Goal: Transaction & Acquisition: Purchase product/service

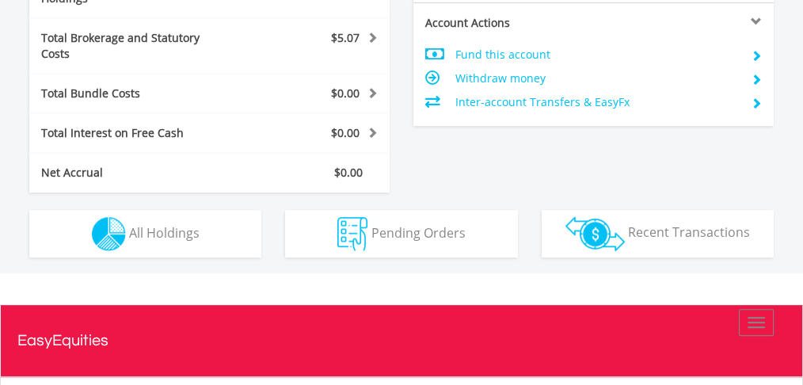
scroll to position [832, 0]
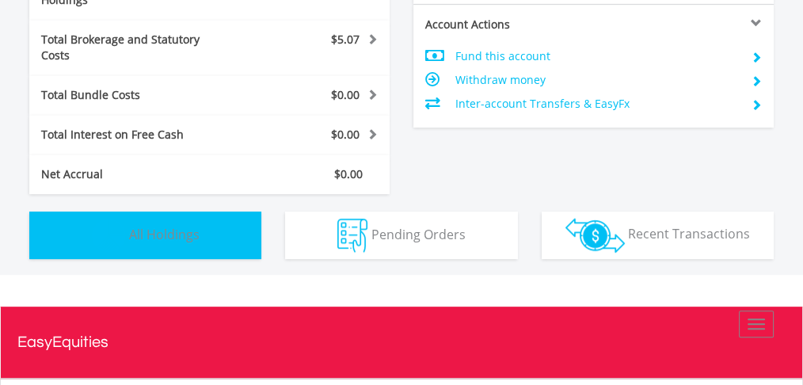
click at [157, 225] on span "All Holdings" at bounding box center [164, 233] width 70 height 17
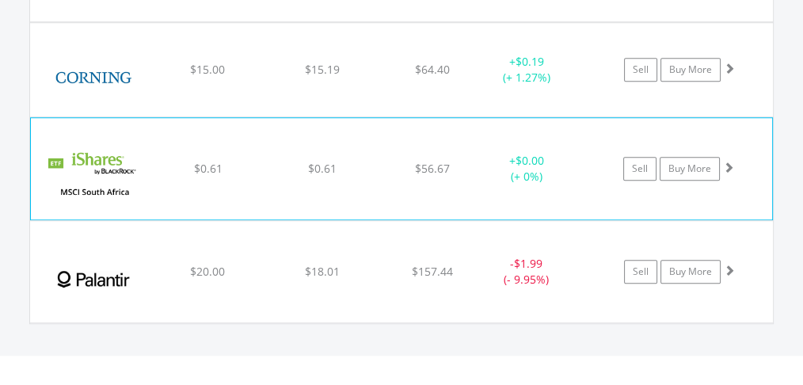
scroll to position [1332, 0]
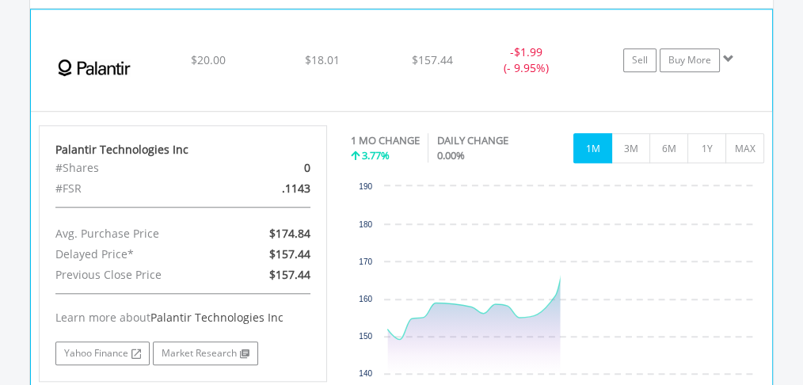
scroll to position [1543, 0]
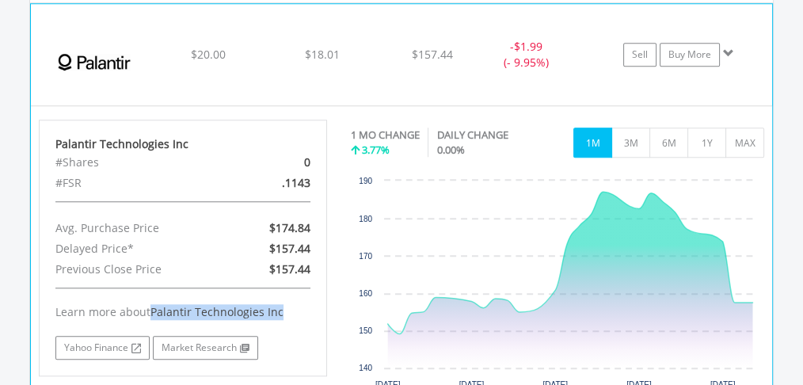
drag, startPoint x: 150, startPoint y: 259, endPoint x: 281, endPoint y: 258, distance: 130.6
click at [281, 304] on div "Learn more about Palantir Technologies Inc" at bounding box center [182, 312] width 255 height 16
copy span "Palantir Technologies Inc"
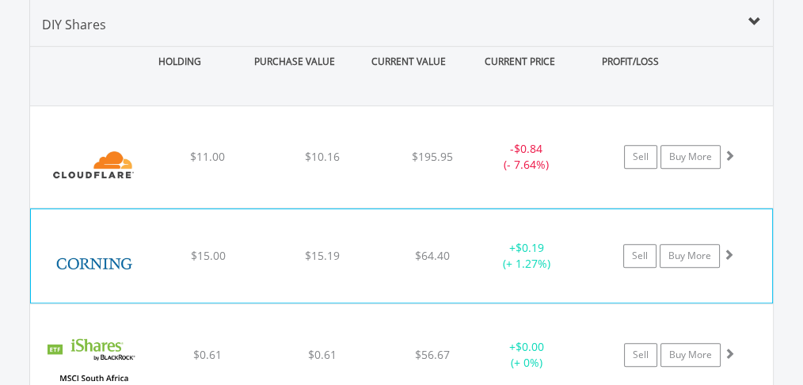
scroll to position [1121, 0]
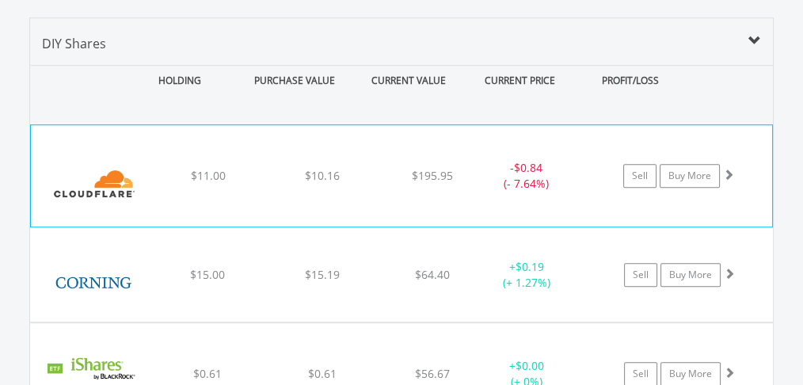
click at [363, 136] on div "﻿ Cloudflare Inc $11.00 $10.16 $195.95 - $0.84 (- 7.64%) Sell Buy More" at bounding box center [401, 175] width 741 height 101
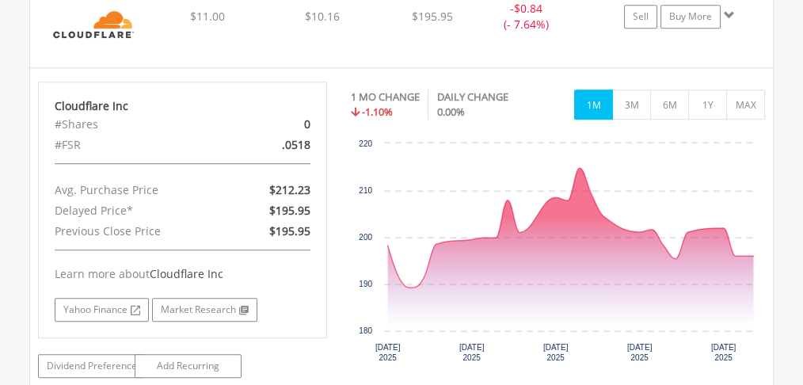
scroll to position [1279, 0]
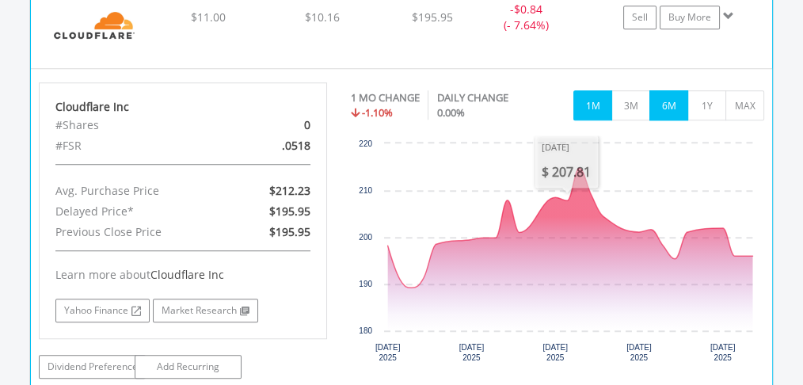
click at [681, 90] on button "6M" at bounding box center [668, 105] width 39 height 30
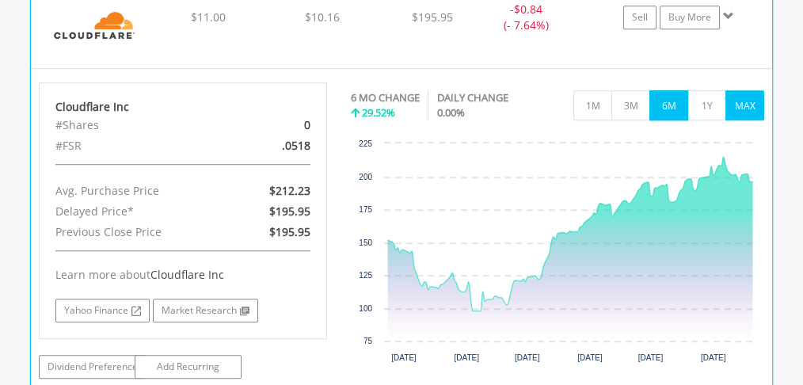
click at [746, 90] on button "MAX" at bounding box center [744, 105] width 39 height 30
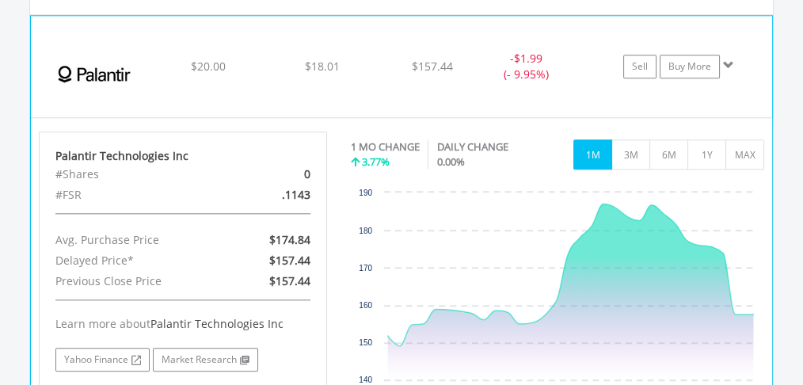
scroll to position [1860, 0]
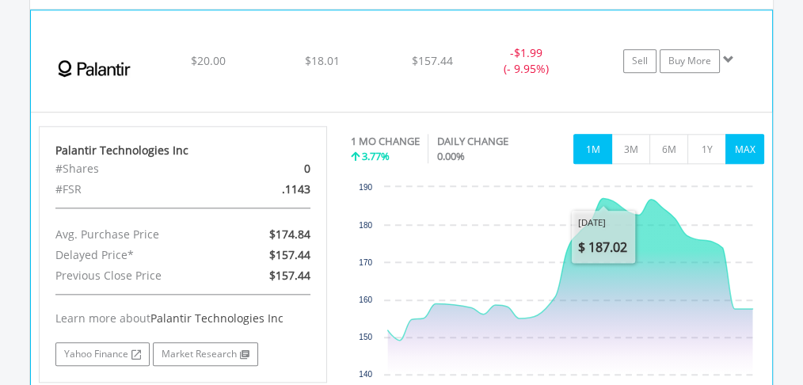
click at [743, 134] on button "MAX" at bounding box center [744, 149] width 39 height 30
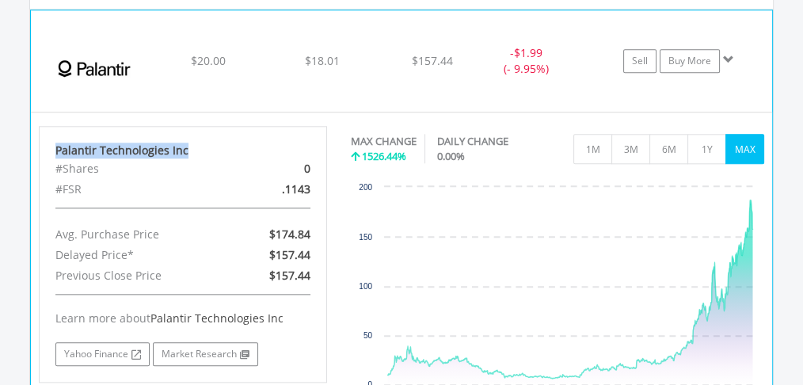
drag, startPoint x: 187, startPoint y: 99, endPoint x: 51, endPoint y: 94, distance: 135.4
click at [51, 126] on div "Palantir Technologies Inc #Shares 0 #FSR .1143 Avg. Purchase Price $174.84 Dela…" at bounding box center [183, 254] width 288 height 256
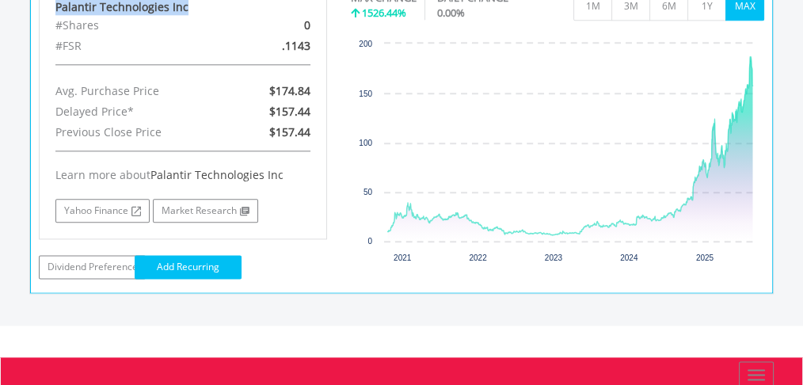
scroll to position [2019, 0]
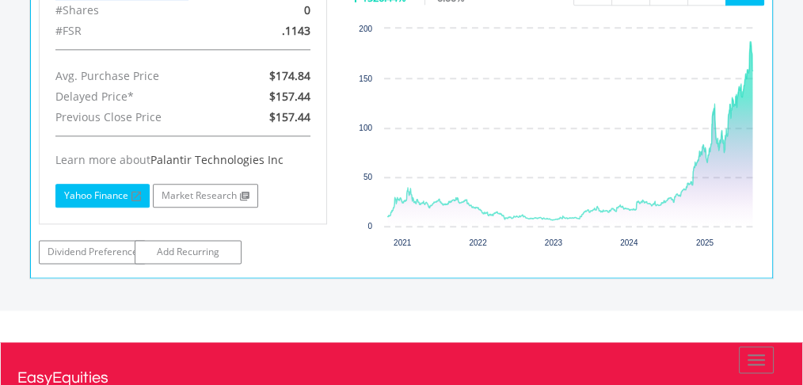
drag, startPoint x: 177, startPoint y: 143, endPoint x: 92, endPoint y: 135, distance: 85.9
click at [94, 184] on link "Yahoo Finance" at bounding box center [102, 196] width 94 height 24
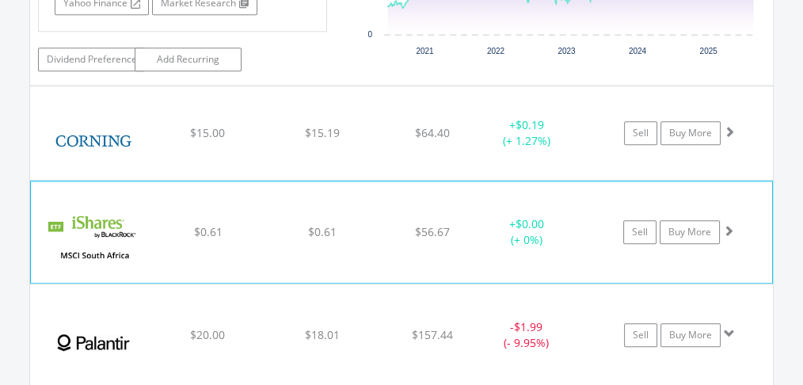
scroll to position [1597, 0]
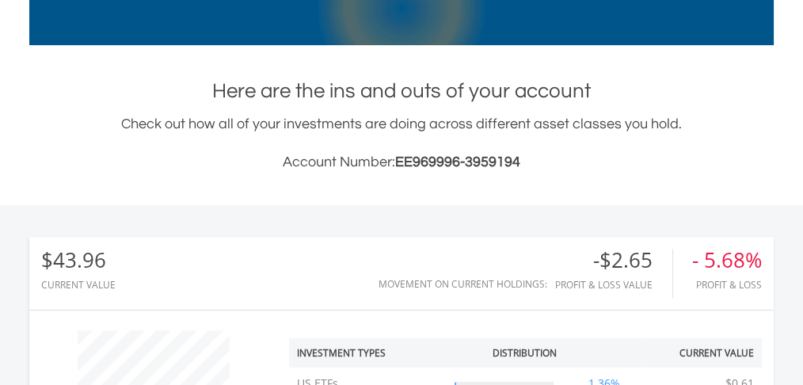
scroll to position [0, 0]
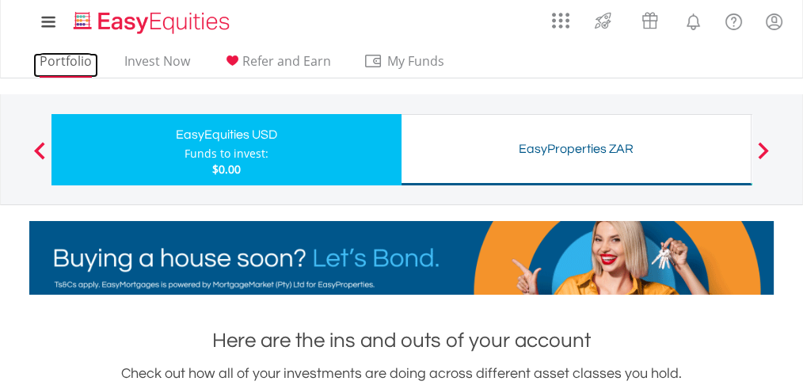
click at [85, 60] on link "Portfolio" at bounding box center [65, 65] width 65 height 25
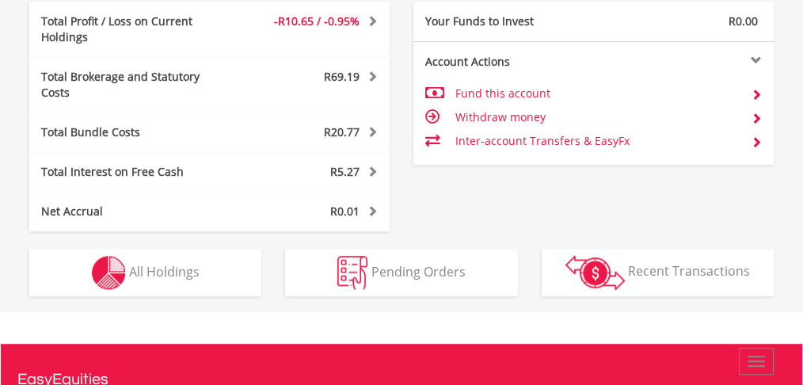
scroll to position [927, 0]
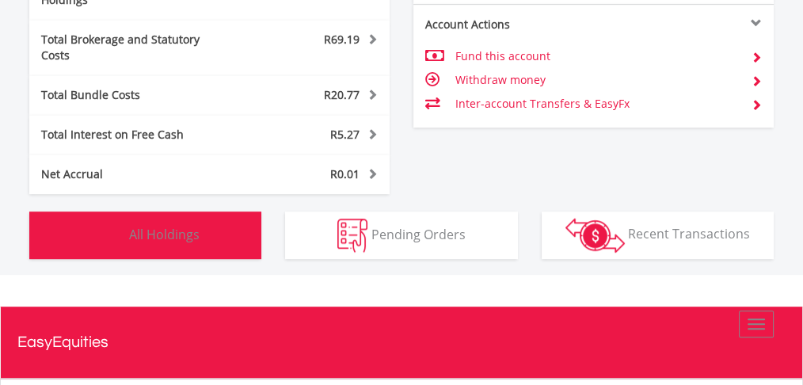
click at [127, 237] on button "Holdings All Holdings" at bounding box center [145, 234] width 232 height 47
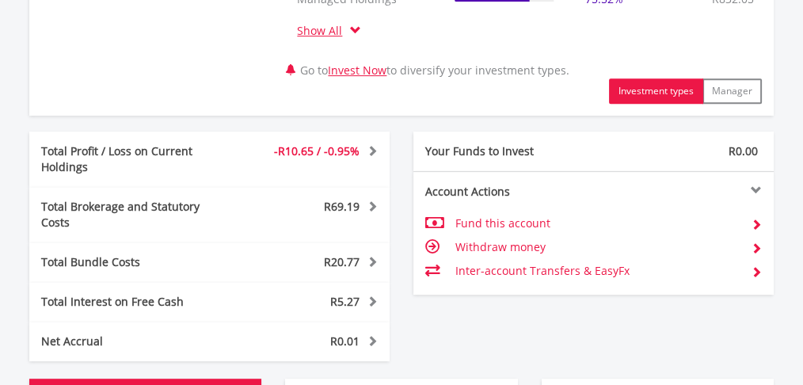
scroll to position [794, 0]
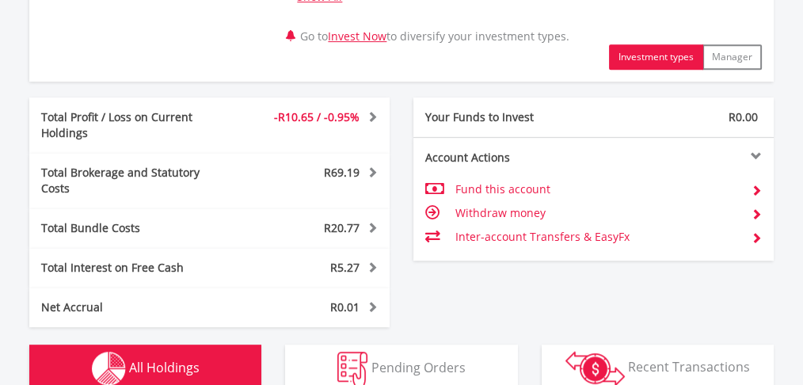
click at [142, 260] on div "Total Interest on Free Cash" at bounding box center [134, 268] width 210 height 16
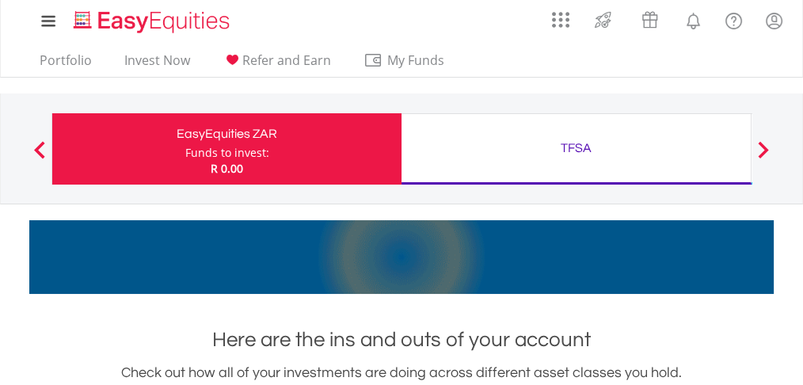
scroll to position [0, 0]
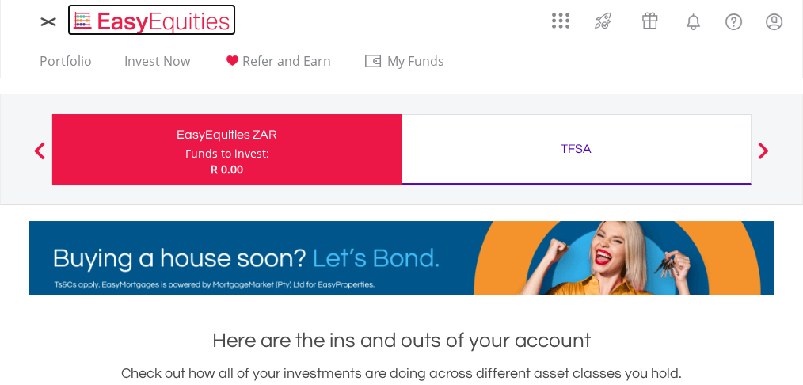
click at [104, 17] on img "Home page" at bounding box center [152, 22] width 165 height 26
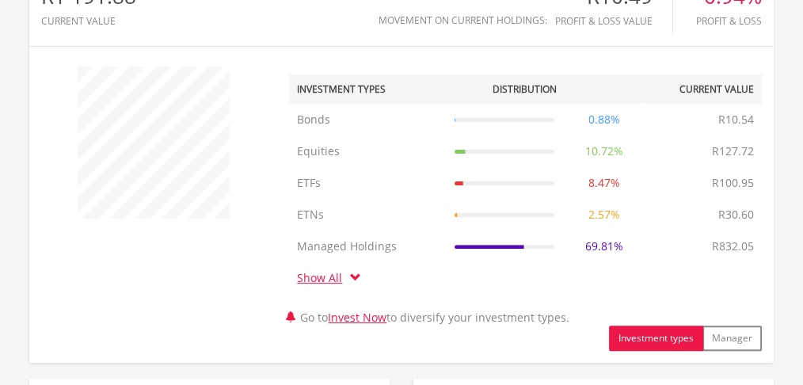
scroll to position [527, 0]
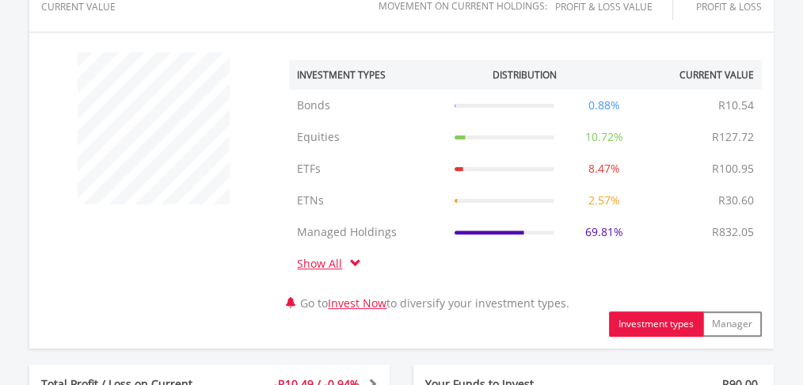
click at [337, 260] on link "Show All" at bounding box center [323, 263] width 53 height 15
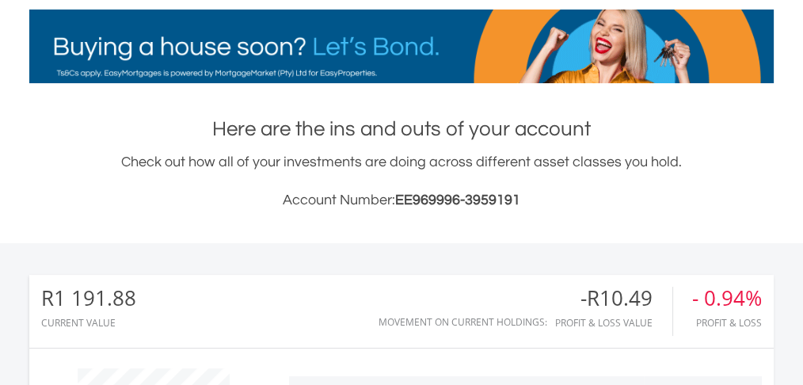
scroll to position [0, 0]
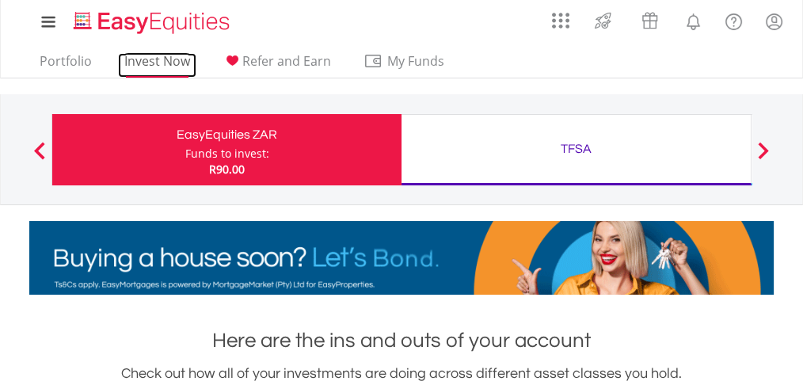
click at [120, 60] on link "Invest Now" at bounding box center [157, 65] width 78 height 25
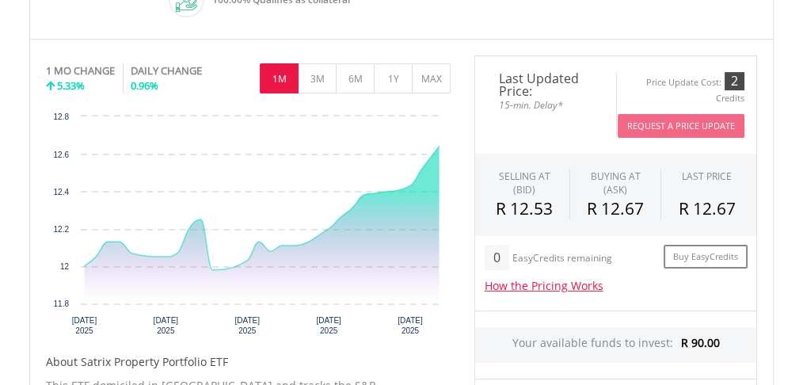
scroll to position [475, 0]
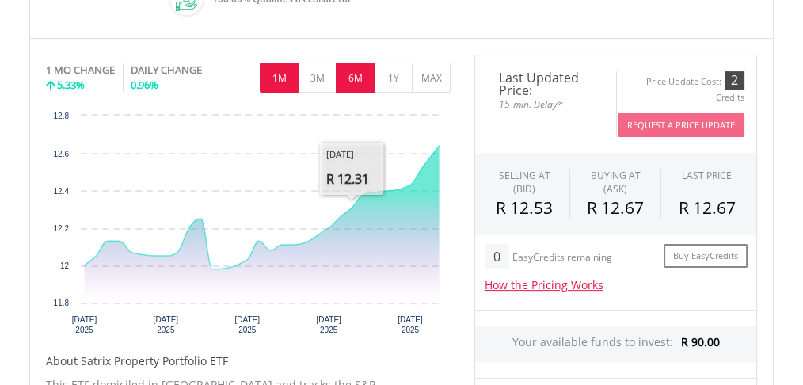
click at [358, 81] on button "6M" at bounding box center [355, 78] width 39 height 30
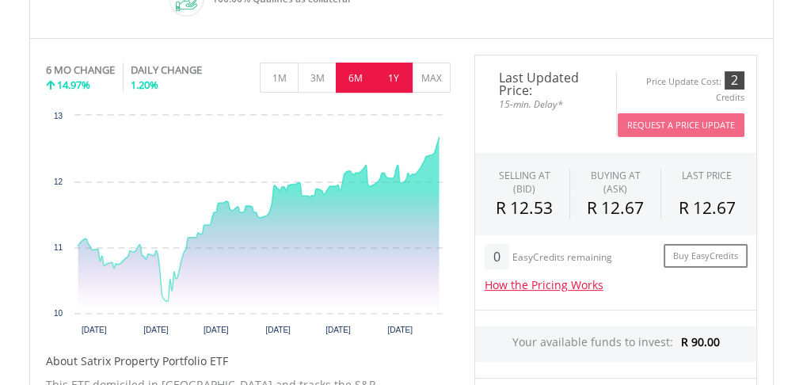
click at [391, 78] on button "1Y" at bounding box center [393, 78] width 39 height 30
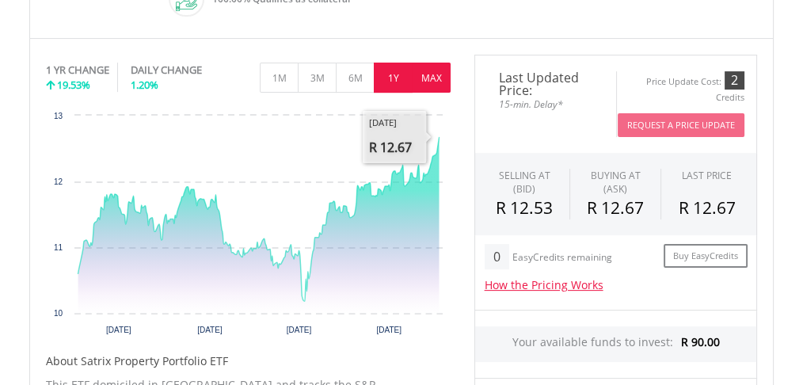
click at [439, 83] on button "MAX" at bounding box center [431, 78] width 39 height 30
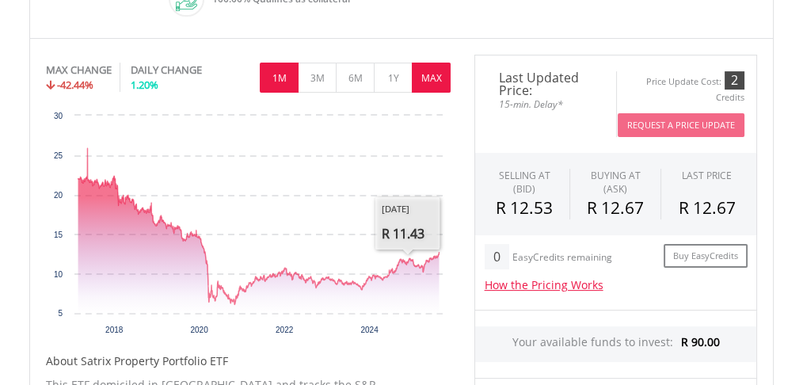
click at [283, 82] on button "1M" at bounding box center [279, 78] width 39 height 30
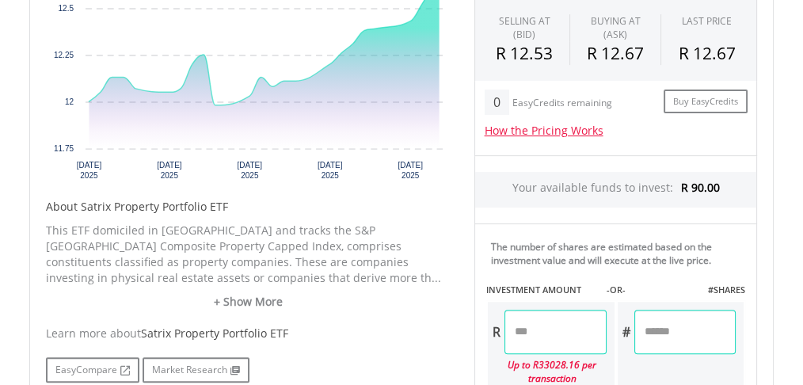
scroll to position [686, 0]
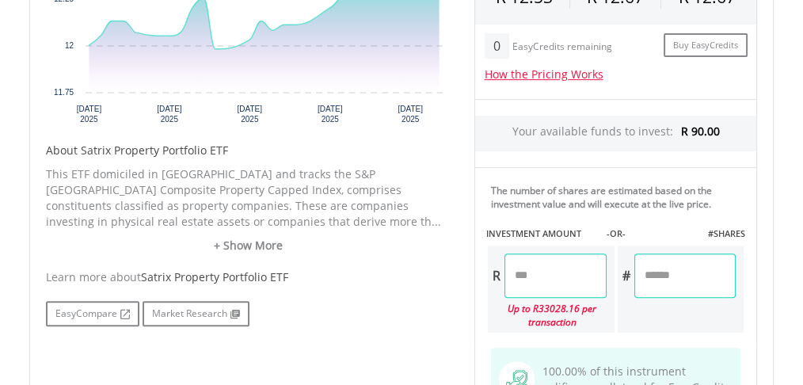
click at [655, 273] on input "number" at bounding box center [684, 275] width 101 height 44
type input "*"
click at [764, 222] on div "Last Updated Price: 15-min. Delay* Price Update Cost: 2 Credits Request A Price…" at bounding box center [615, 159] width 306 height 631
type input "*****"
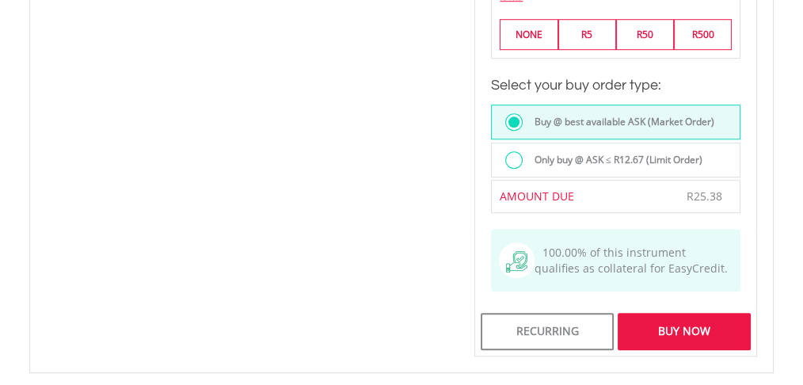
scroll to position [1214, 0]
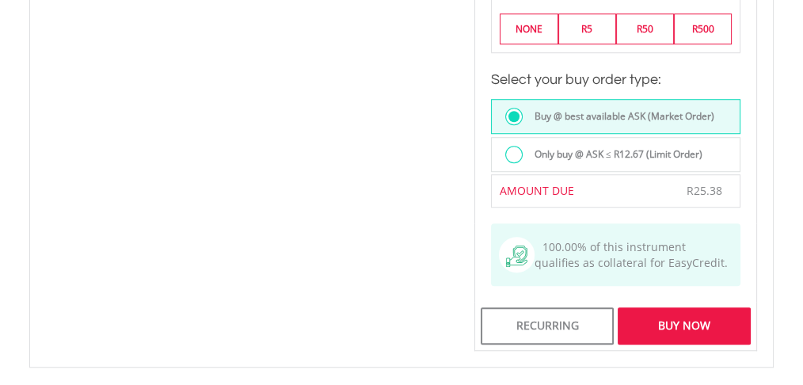
click at [656, 307] on div "Buy Now" at bounding box center [683, 325] width 133 height 36
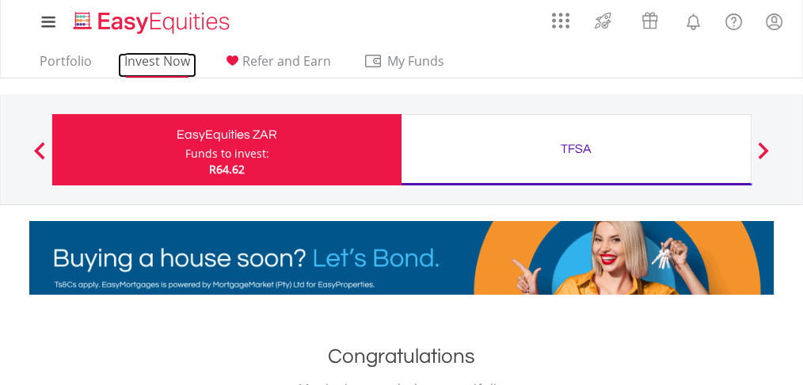
click at [165, 66] on link "Invest Now" at bounding box center [157, 65] width 78 height 25
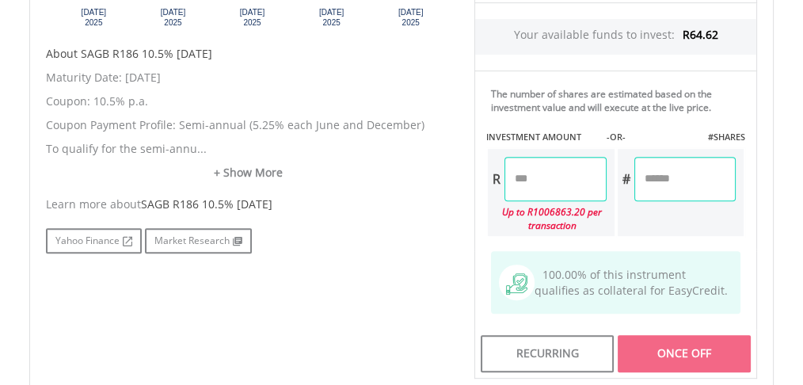
scroll to position [699, 0]
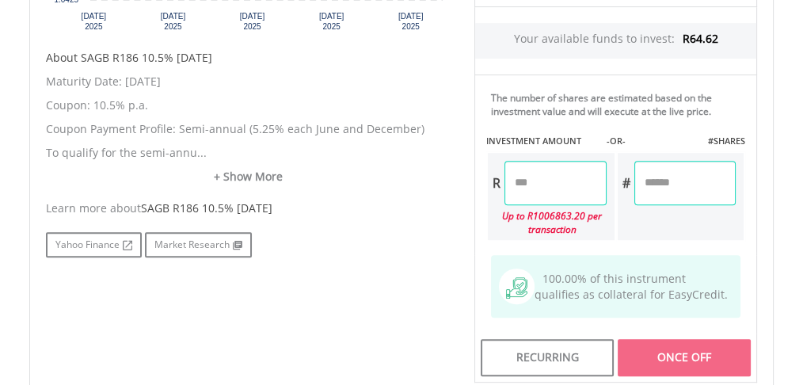
click at [686, 180] on input "number" at bounding box center [684, 183] width 101 height 44
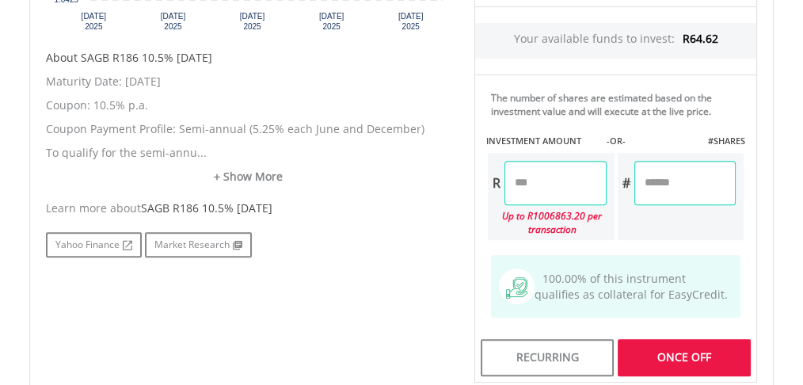
type input "*"
click at [427, 188] on div "No chart available. 1 MO CHANGE 0.86% DAILY CHANGE 0.07% 1M 3M 6M 1Y MAX Chart …" at bounding box center [248, 4] width 428 height 506
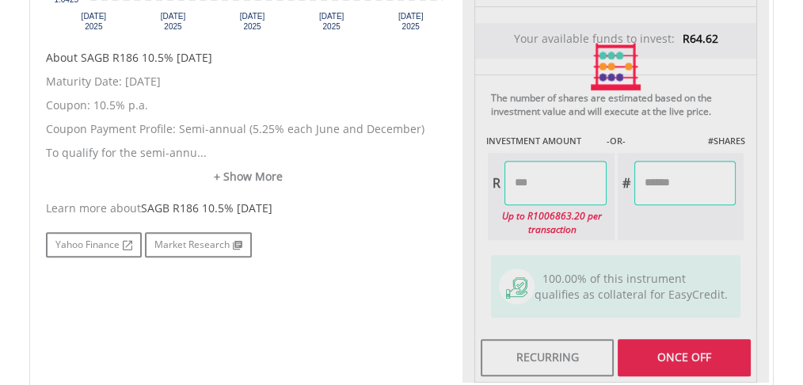
type input "****"
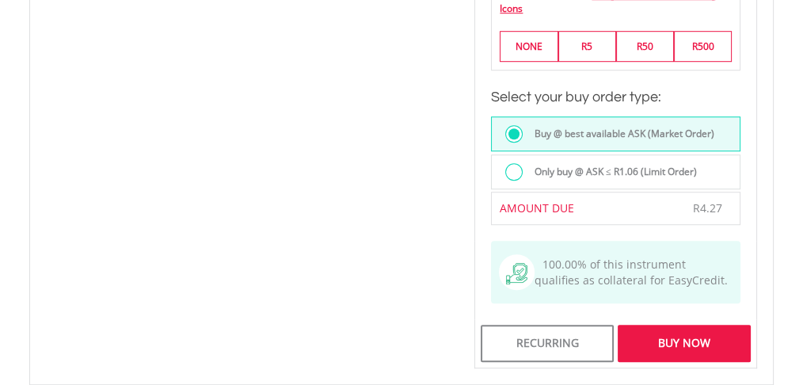
scroll to position [1122, 0]
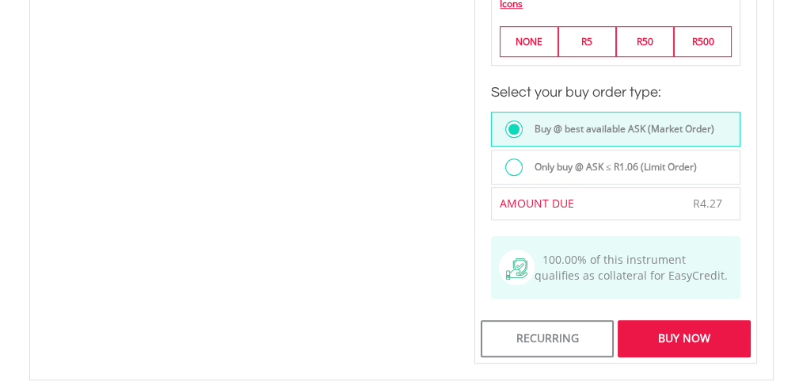
click at [693, 320] on div "Buy Now" at bounding box center [683, 338] width 133 height 36
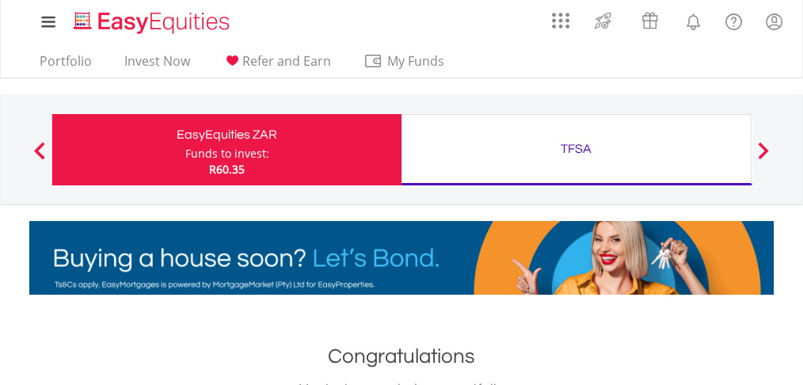
click at [42, 142] on span at bounding box center [39, 150] width 11 height 17
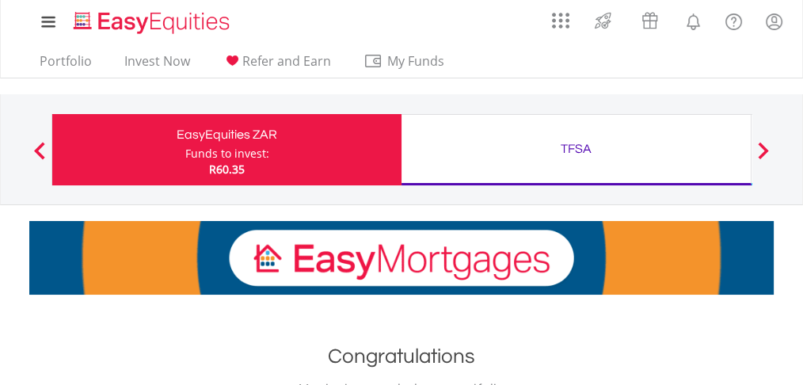
click at [48, 153] on button "Previous" at bounding box center [40, 158] width 32 height 16
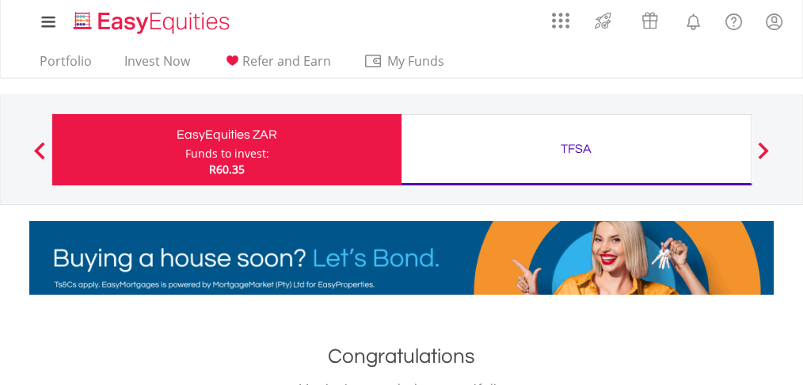
click at [261, 139] on div "EasyEquities ZAR" at bounding box center [227, 134] width 330 height 22
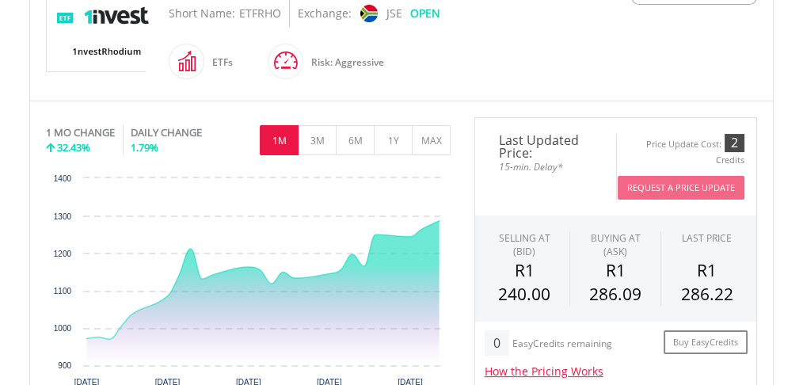
scroll to position [369, 0]
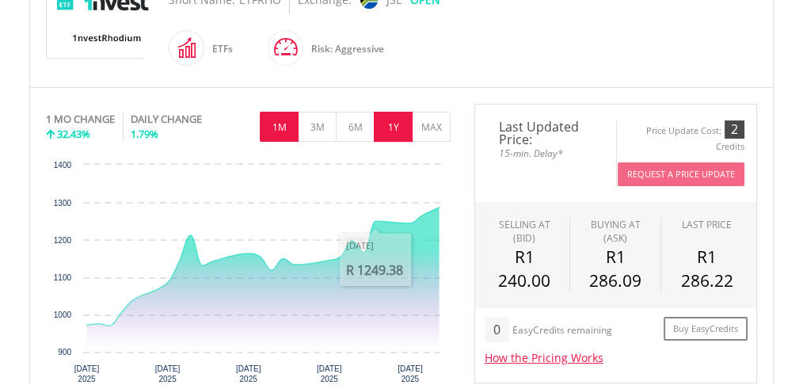
click at [396, 124] on button "1Y" at bounding box center [393, 127] width 39 height 30
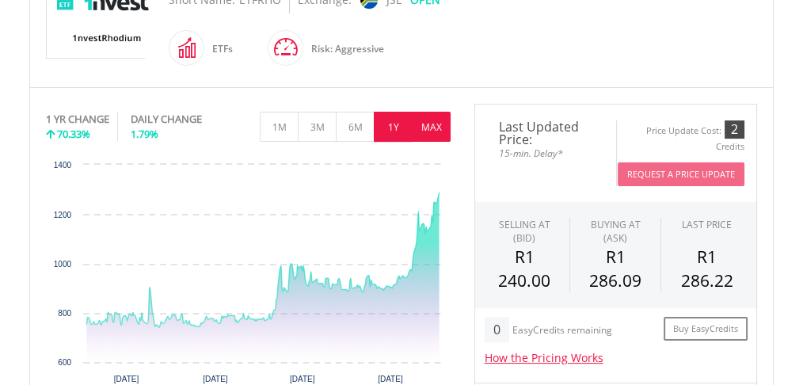
click at [430, 129] on button "MAX" at bounding box center [431, 127] width 39 height 30
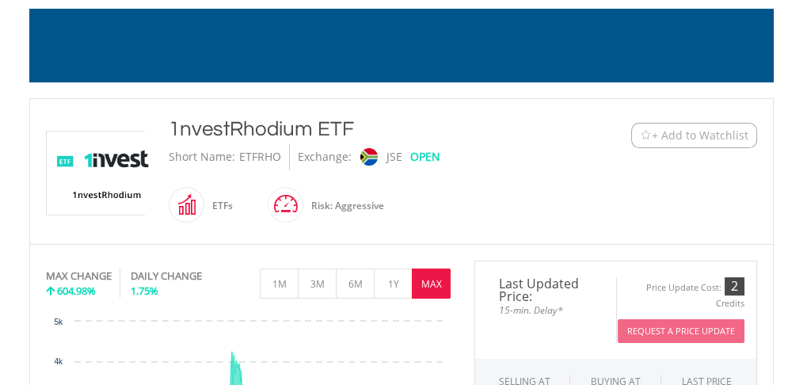
scroll to position [211, 0]
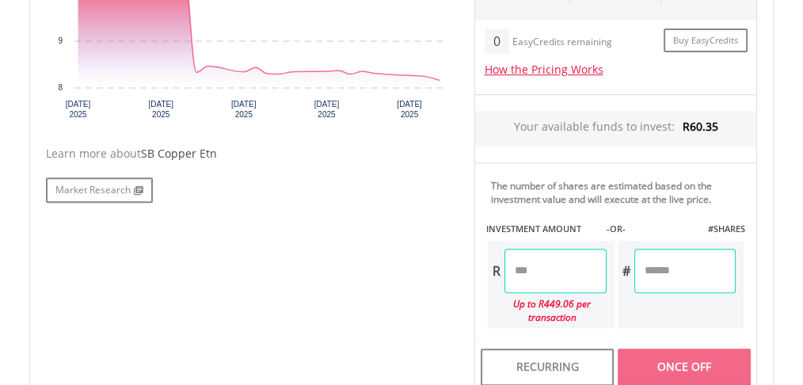
scroll to position [580, 0]
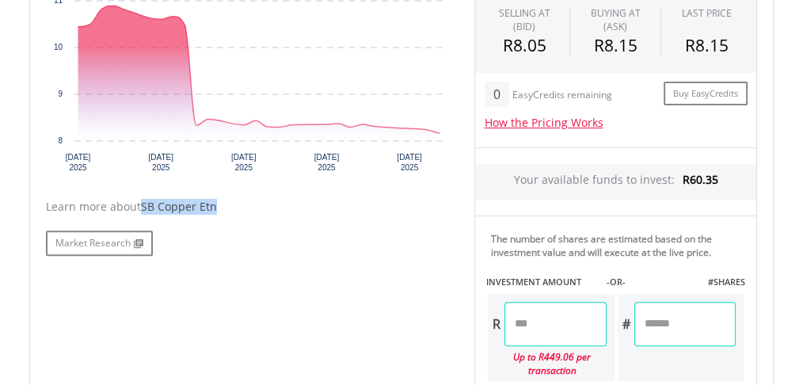
drag, startPoint x: 141, startPoint y: 205, endPoint x: 226, endPoint y: 207, distance: 85.5
click at [226, 207] on div "Learn more about SB Copper Etn" at bounding box center [248, 207] width 405 height 16
copy span "SB Copper Etn"
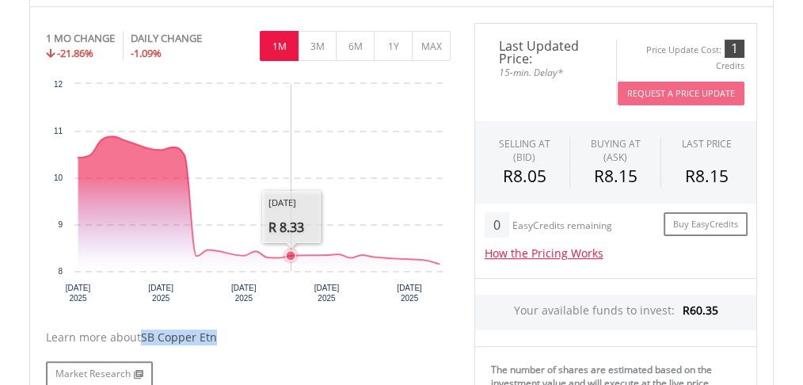
scroll to position [475, 0]
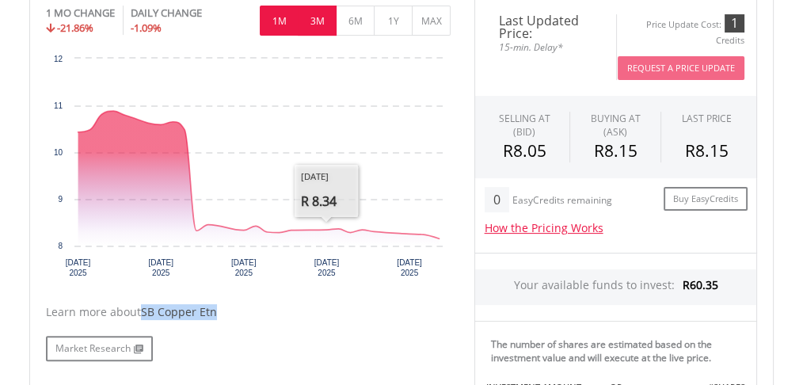
click at [323, 21] on button "3M" at bounding box center [317, 21] width 39 height 30
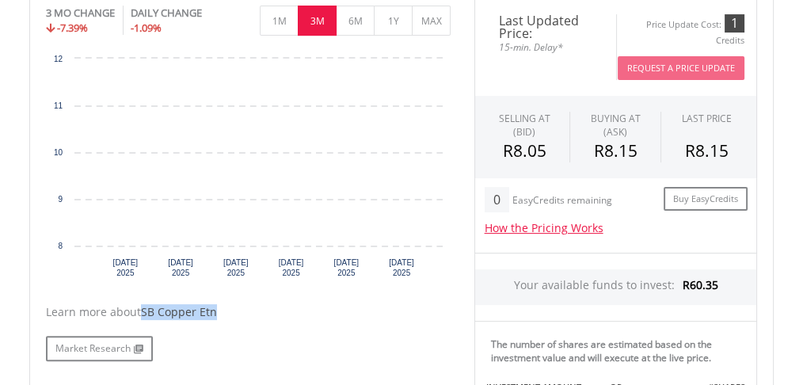
scroll to position [409, 0]
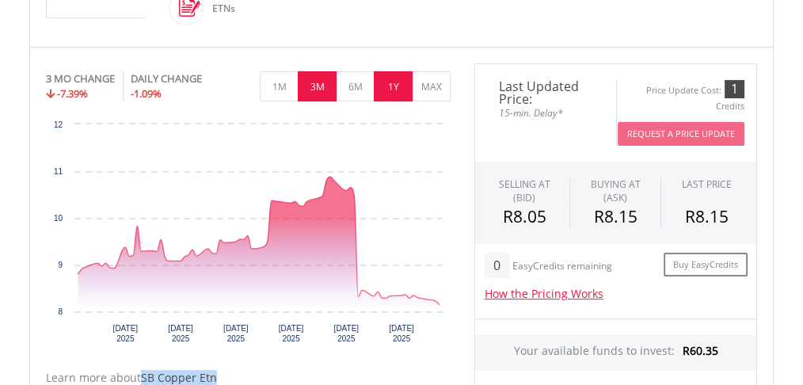
click at [396, 82] on button "1Y" at bounding box center [393, 86] width 39 height 30
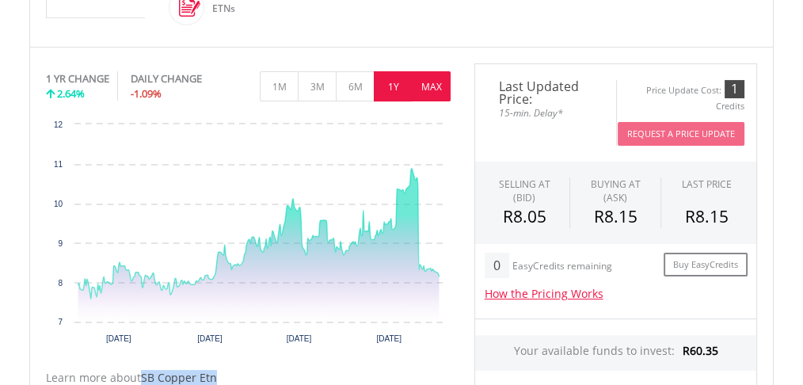
click at [427, 96] on button "MAX" at bounding box center [431, 86] width 39 height 30
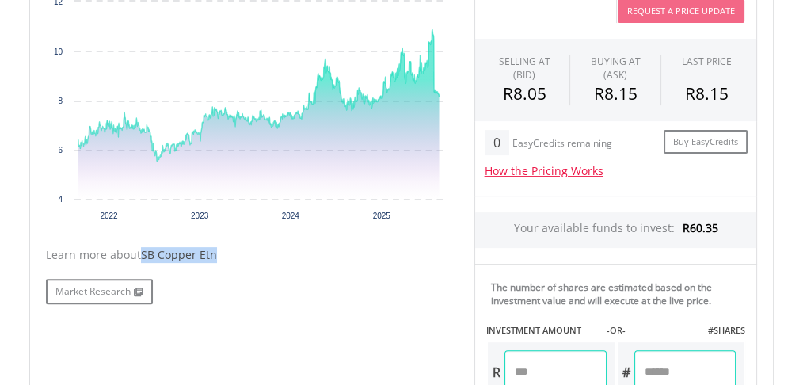
scroll to position [568, 0]
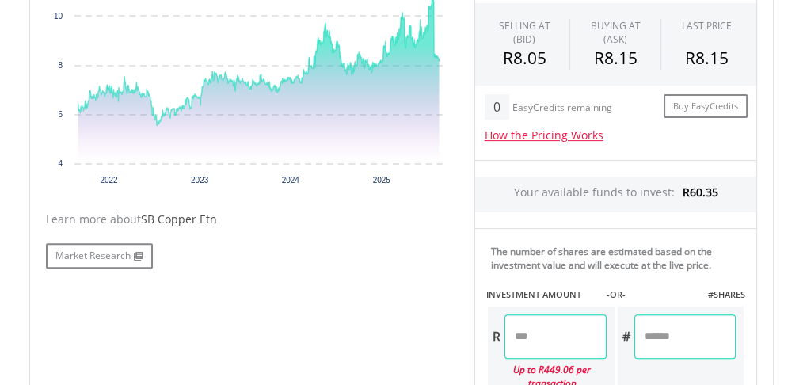
click at [655, 336] on input "number" at bounding box center [684, 336] width 101 height 44
type input "*"
click at [338, 278] on div "No chart available. MAX CHANGE 27.15% DAILY CHANGE -1.09% 1M 3M 6M 1Y MAX Chart…" at bounding box center [401, 181] width 735 height 553
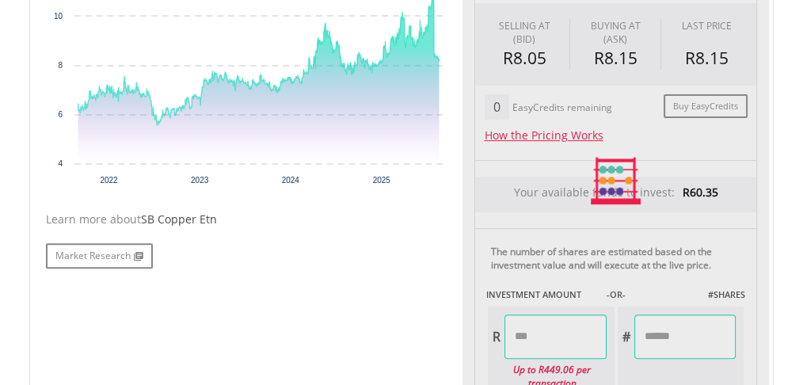
type input "****"
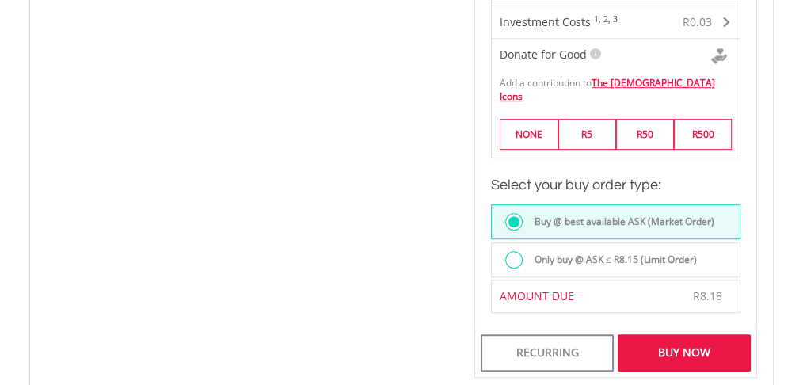
scroll to position [1148, 0]
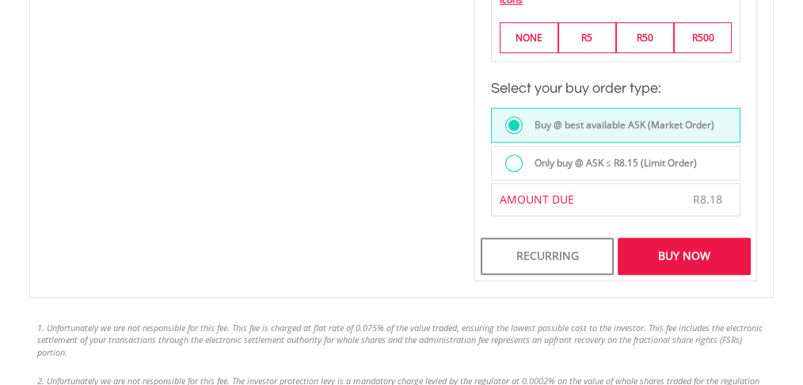
click at [680, 241] on div "Buy Now" at bounding box center [683, 255] width 133 height 36
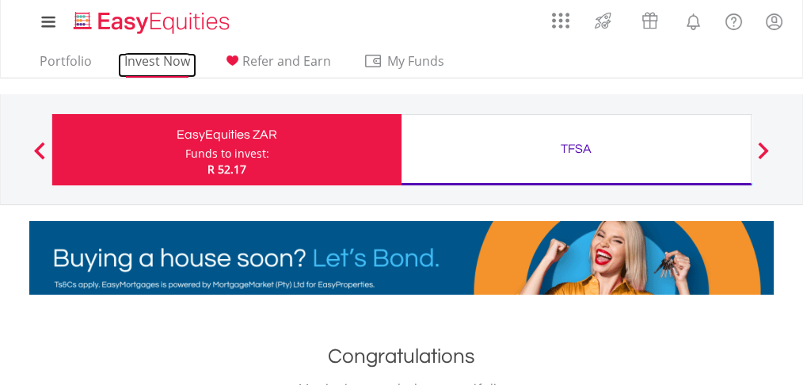
click at [148, 59] on link "Invest Now" at bounding box center [157, 65] width 78 height 25
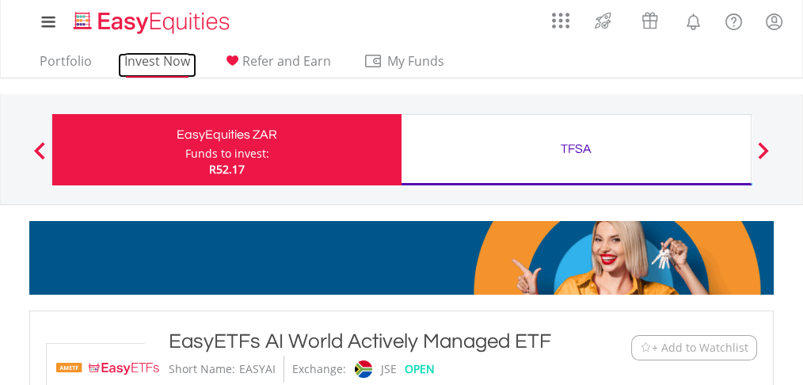
click at [139, 58] on link "Invest Now" at bounding box center [157, 65] width 78 height 25
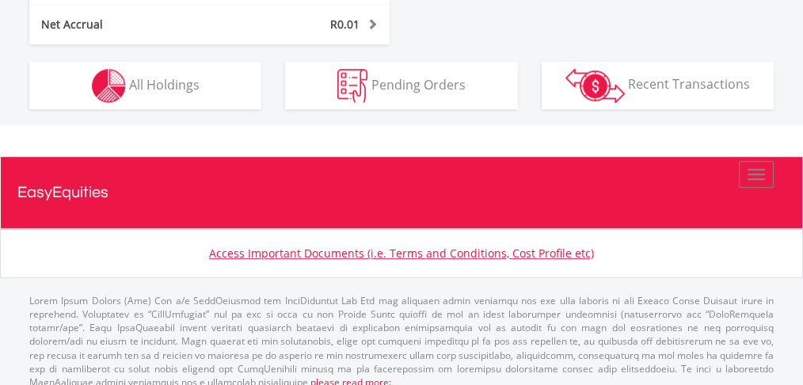
scroll to position [1085, 0]
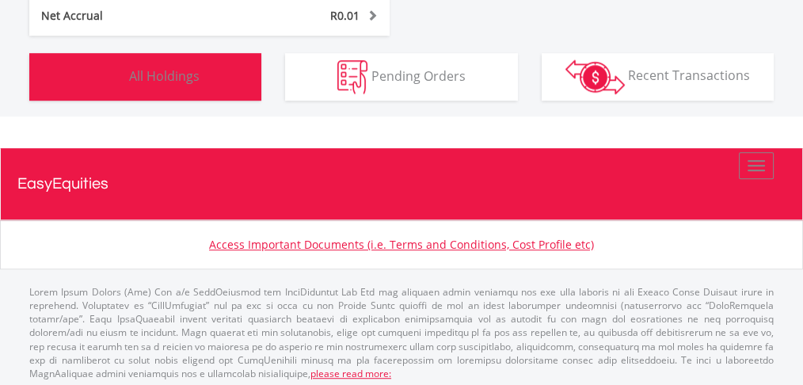
click at [172, 70] on button "Holdings All Holdings" at bounding box center [145, 76] width 232 height 47
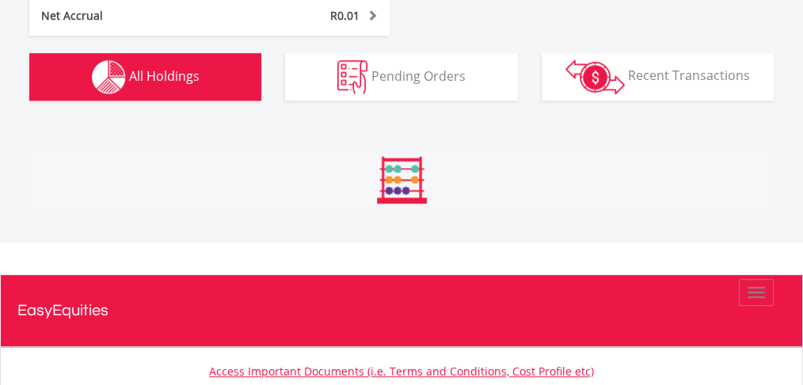
scroll to position [1216, 0]
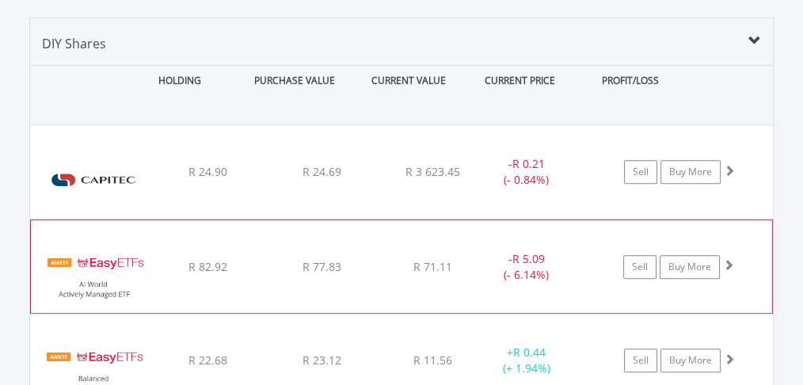
click at [425, 179] on span "R 71.11" at bounding box center [432, 171] width 55 height 15
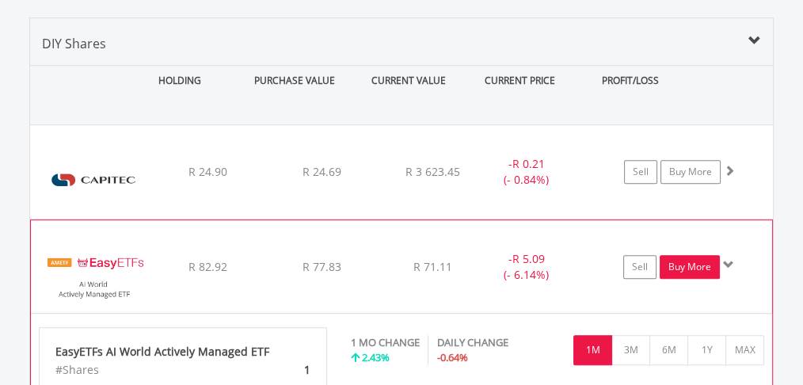
click at [691, 255] on link "Buy More" at bounding box center [689, 267] width 60 height 24
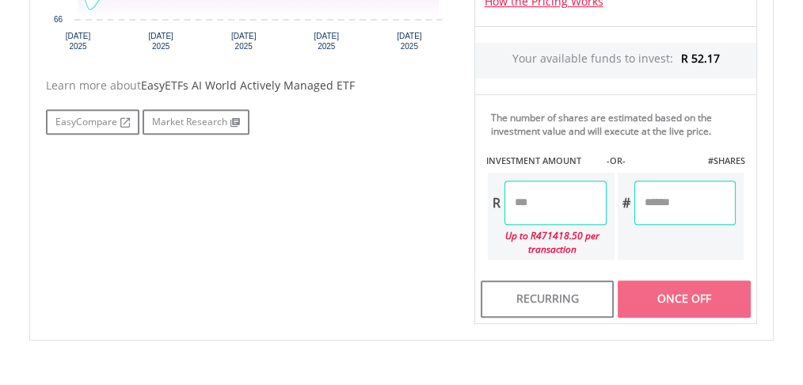
scroll to position [686, 0]
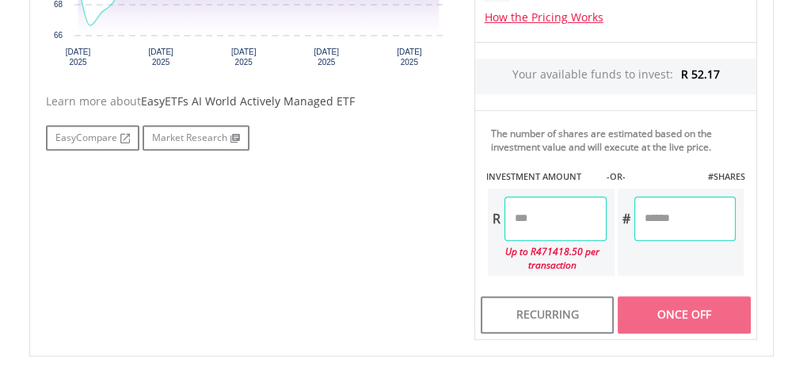
click at [654, 228] on input "number" at bounding box center [684, 218] width 101 height 44
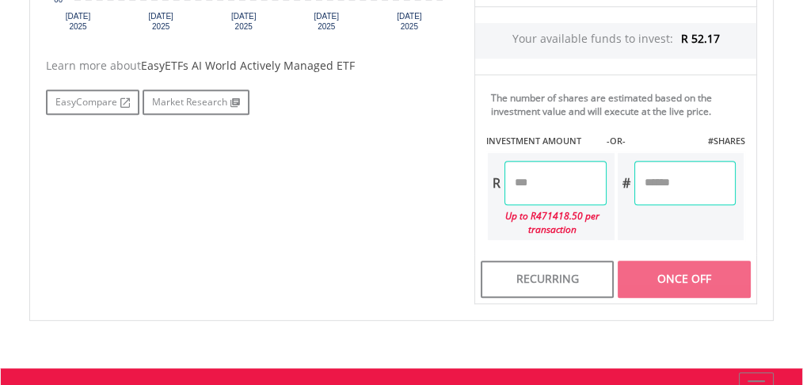
scroll to position [739, 0]
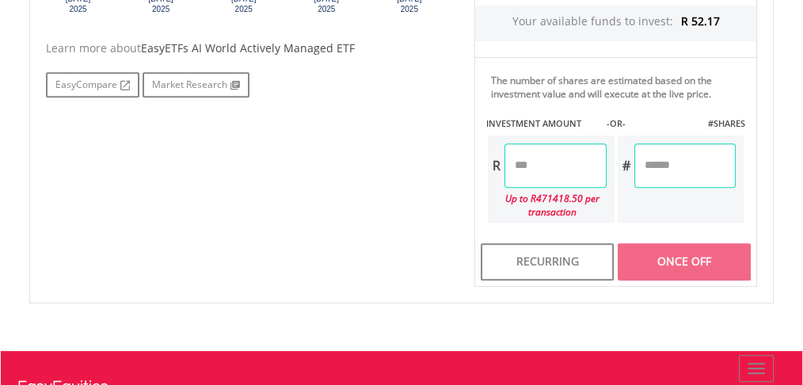
click at [553, 154] on input "number" at bounding box center [554, 165] width 101 height 44
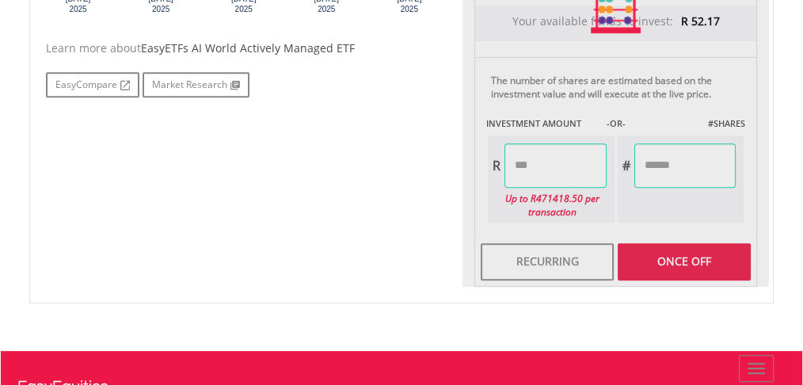
click at [333, 182] on div "No chart available. 1 MO CHANGE 2.43% DAILY CHANGE -0.64% 1M 3M 6M 1Y MAX Chart…" at bounding box center [401, 10] width 735 height 553
type input "*****"
type input "******"
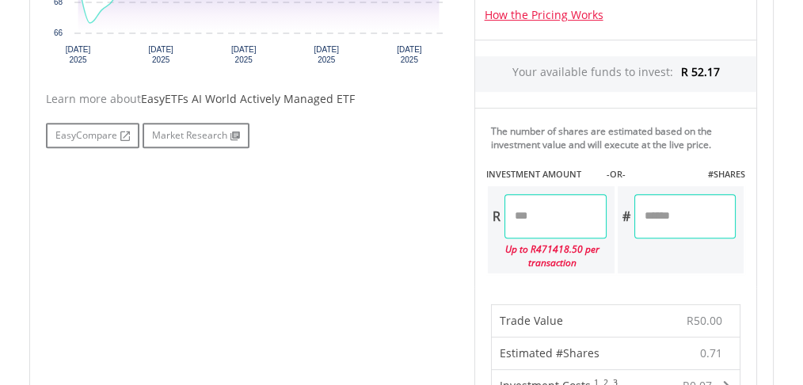
scroll to position [686, 0]
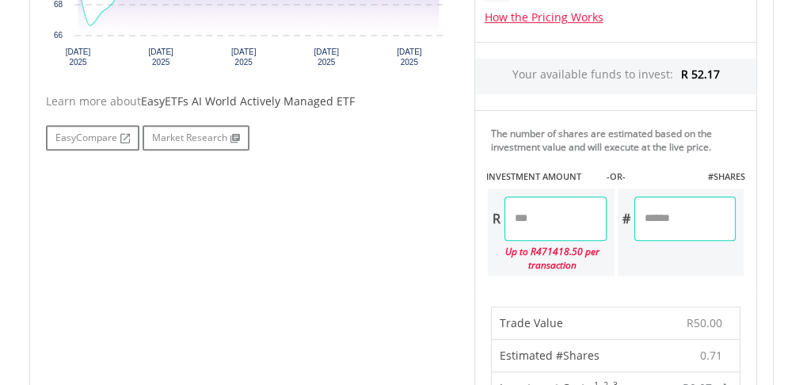
click at [512, 215] on input "*****" at bounding box center [554, 218] width 101 height 44
type input "*****"
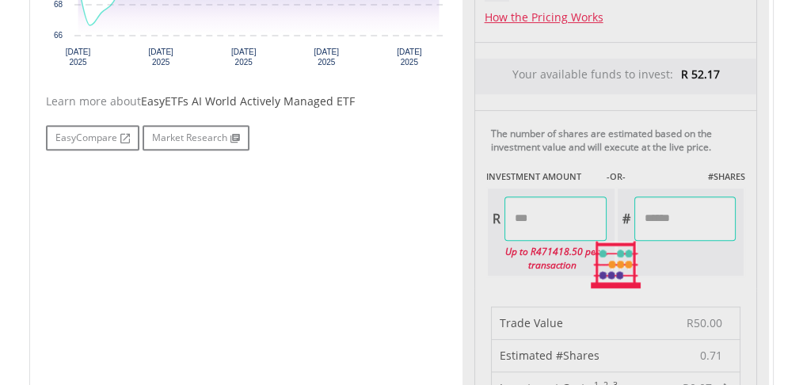
click at [248, 221] on div "No chart available. 1 MO CHANGE 2.43% DAILY CHANGE -0.64% 1M 3M 6M 1Y MAX Chart…" at bounding box center [401, 264] width 735 height 955
type input "******"
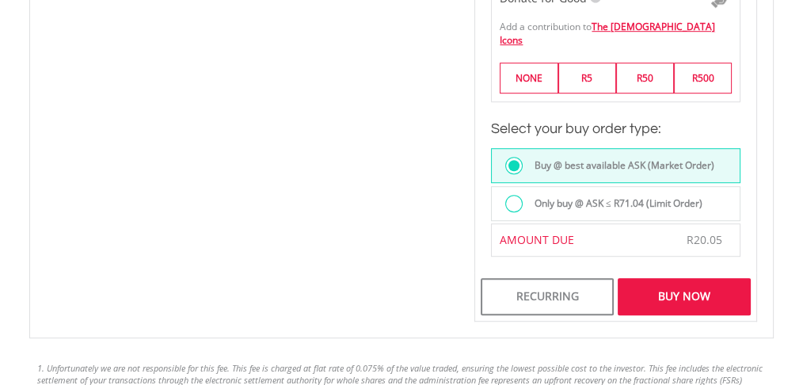
scroll to position [1108, 0]
click at [672, 277] on div "Buy Now" at bounding box center [683, 295] width 133 height 36
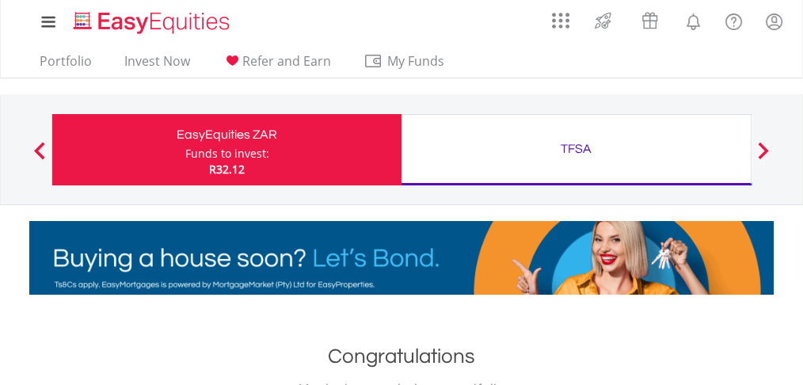
click at [57, 51] on ul "Portfolio Invest Now Refer and Earn My Funds Fund your accounts Withdraw Money …" at bounding box center [246, 62] width 435 height 30
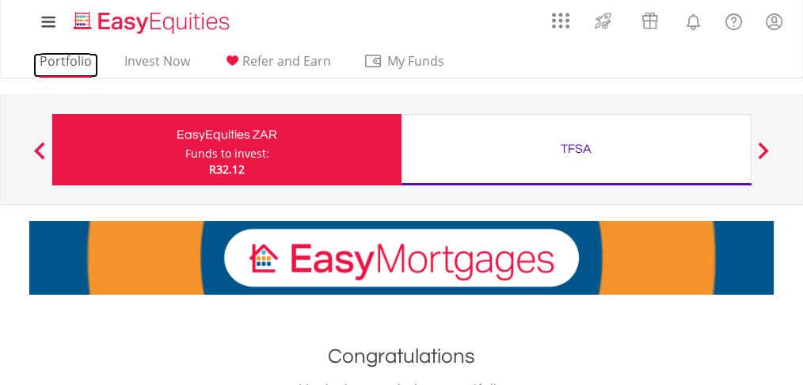
click at [59, 59] on link "Portfolio" at bounding box center [65, 65] width 65 height 25
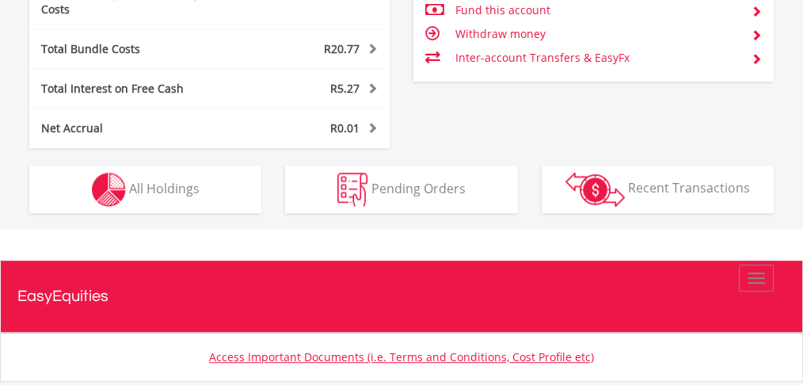
scroll to position [977, 0]
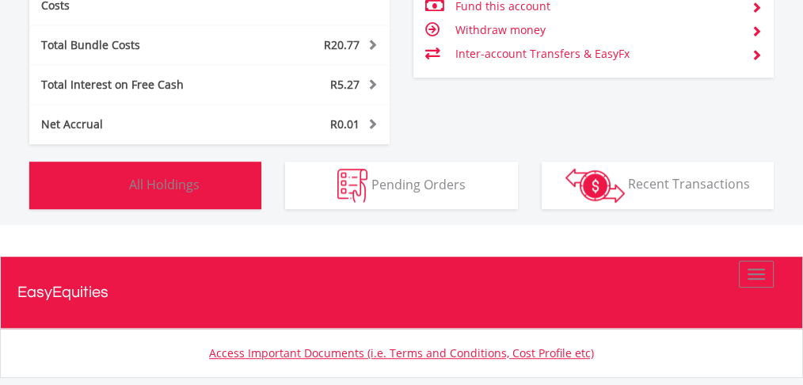
click at [109, 176] on img "button" at bounding box center [109, 186] width 34 height 34
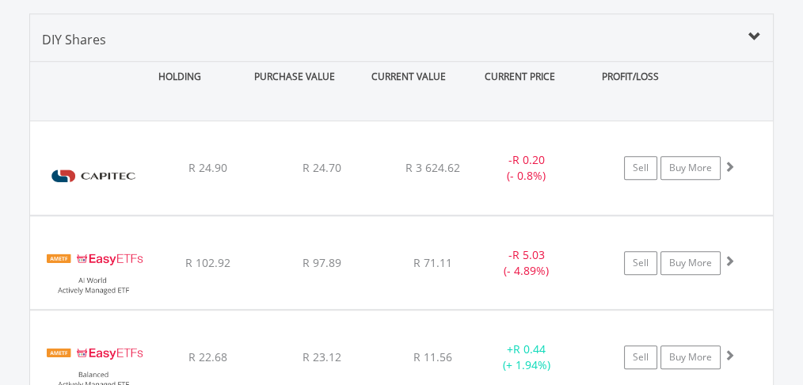
scroll to position [1216, 0]
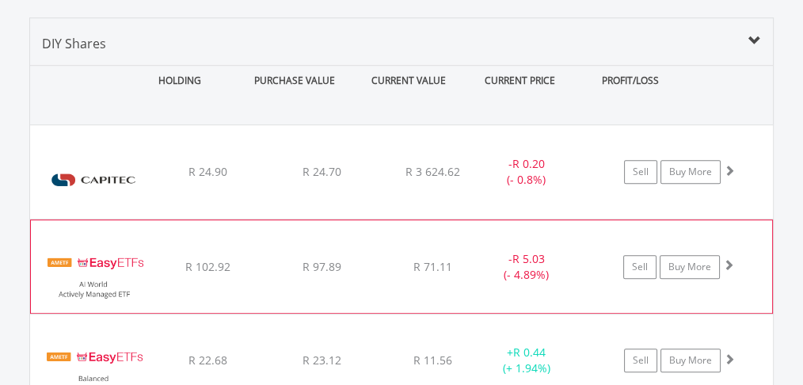
click at [480, 188] on div "- R 5.03 (- 4.89%)" at bounding box center [526, 172] width 101 height 32
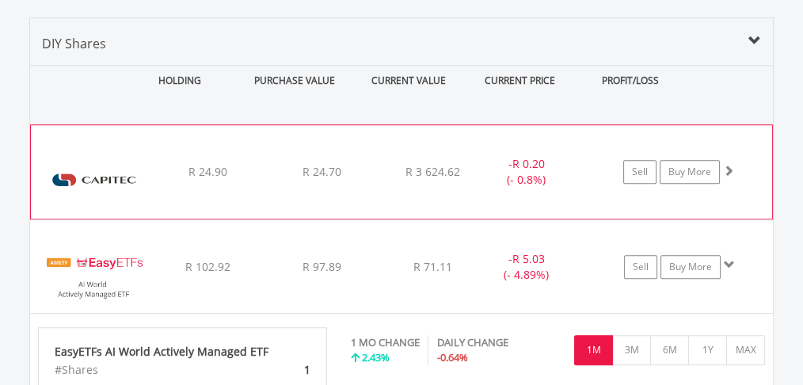
click at [435, 144] on div "﻿ Capitec Bank Holdings Limited R 24.90 R 24.70 R 3 624.62 - R 0.20 (- 0.8%) Se…" at bounding box center [401, 171] width 741 height 93
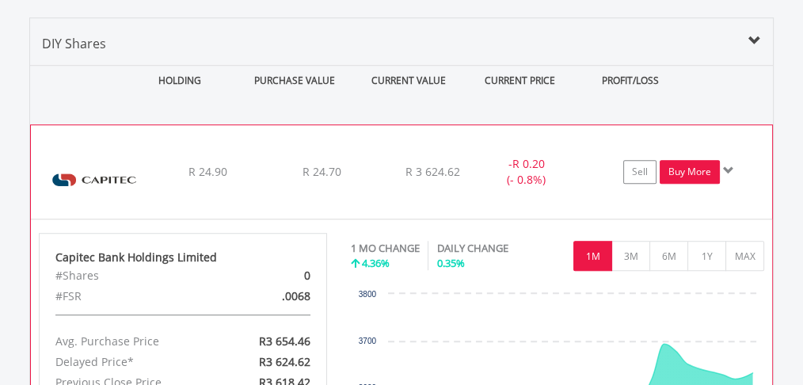
click at [673, 160] on link "Buy More" at bounding box center [689, 172] width 60 height 24
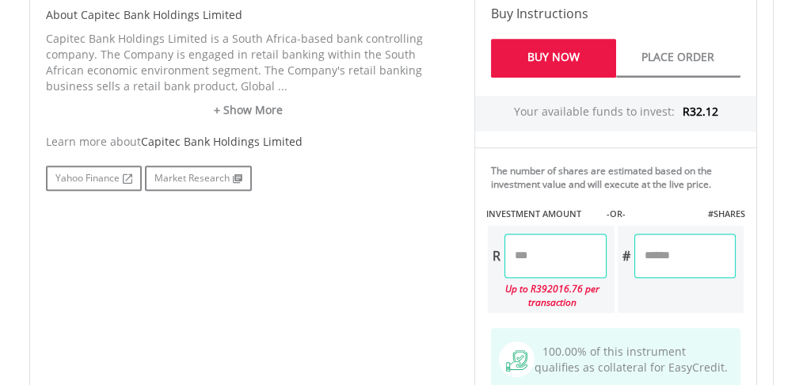
scroll to position [897, 0]
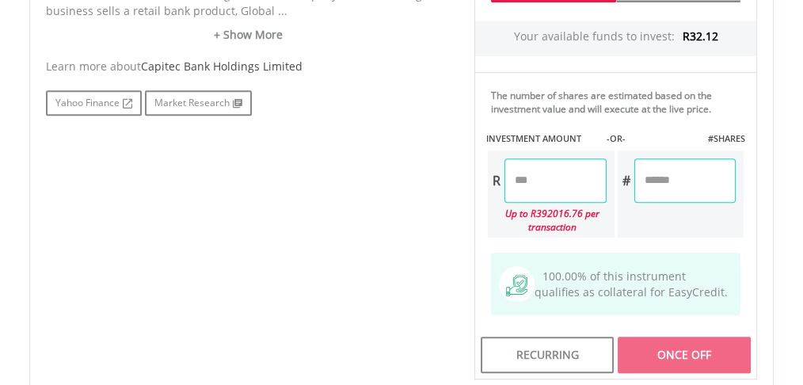
click at [542, 184] on input "number" at bounding box center [554, 180] width 101 height 44
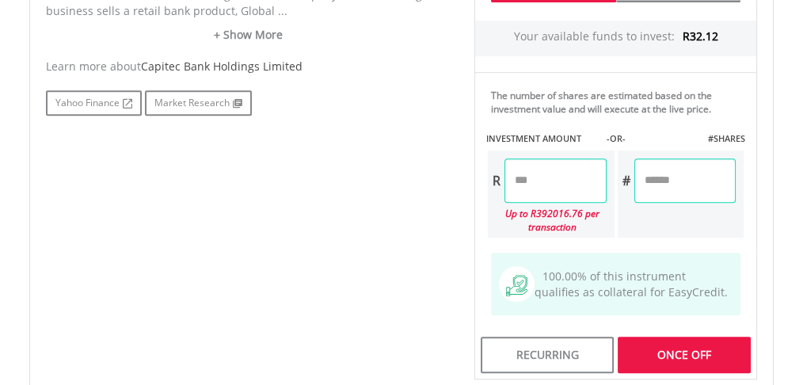
click at [422, 209] on div "No chart available. 1 MO CHANGE 4.13% DAILY CHANGE 0.13% 1M 3M 6M 1Y MAX Chart …" at bounding box center [401, 6] width 735 height 746
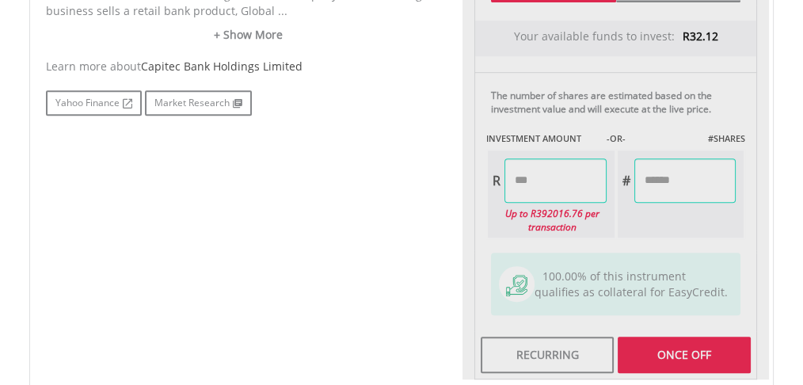
type input "*****"
type input "******"
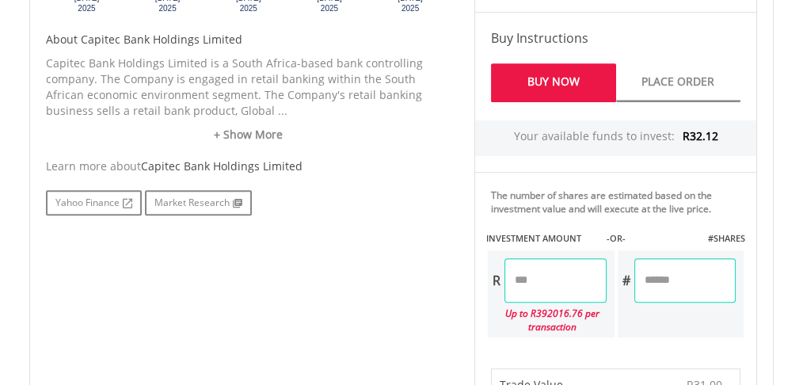
scroll to position [844, 0]
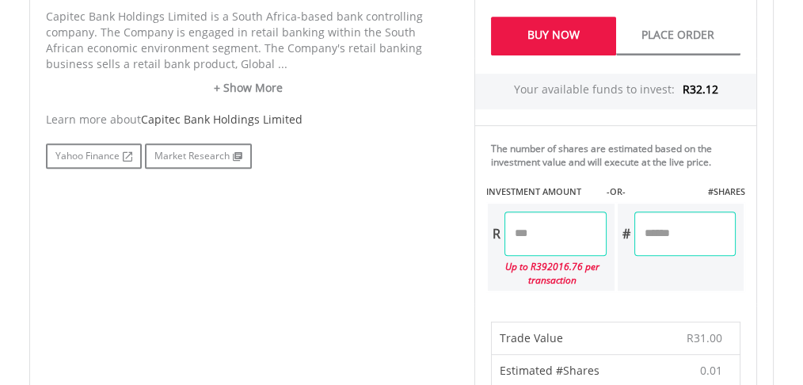
click at [523, 232] on input "*****" at bounding box center [554, 233] width 101 height 44
click at [572, 217] on input "*****" at bounding box center [554, 233] width 101 height 44
type input "*****"
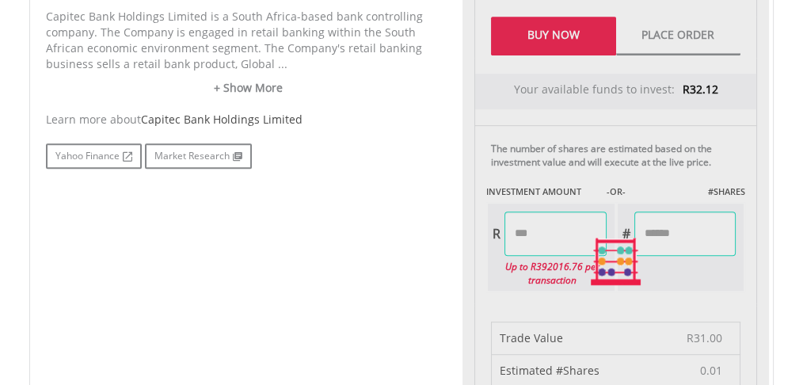
click at [658, 265] on div "Last Updated Price: 15-min. Delay* Price Update Cost: 2 Credits Request A Price…" at bounding box center [615, 261] width 306 height 1149
type input "******"
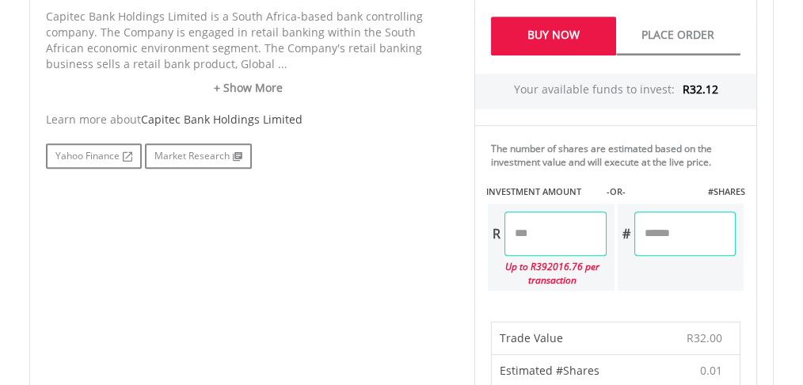
click at [523, 230] on input "*****" at bounding box center [554, 233] width 101 height 44
click at [555, 236] on input "*****" at bounding box center [554, 233] width 101 height 44
type input "*****"
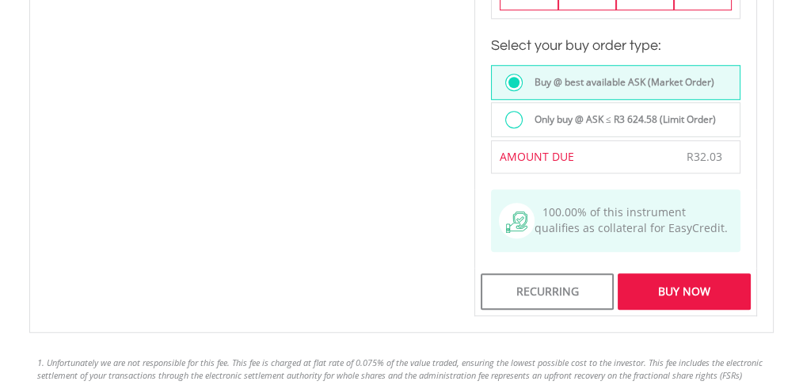
scroll to position [1372, 0]
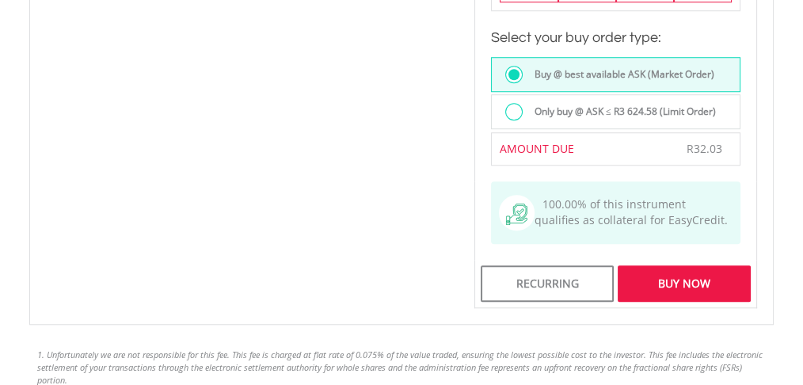
click at [700, 265] on div "Buy Now" at bounding box center [683, 283] width 133 height 36
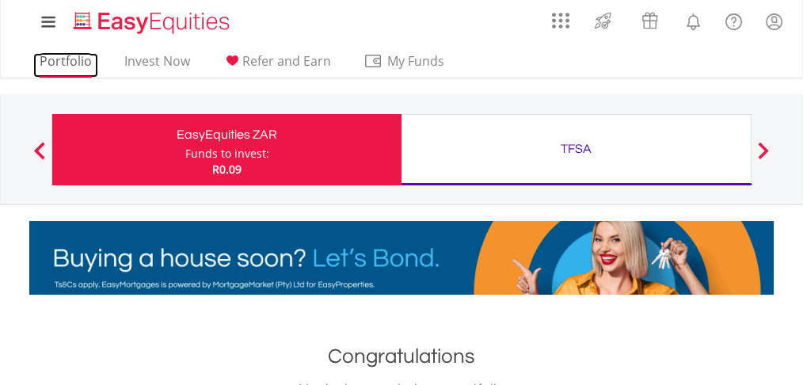
click at [46, 62] on link "Portfolio" at bounding box center [65, 65] width 65 height 25
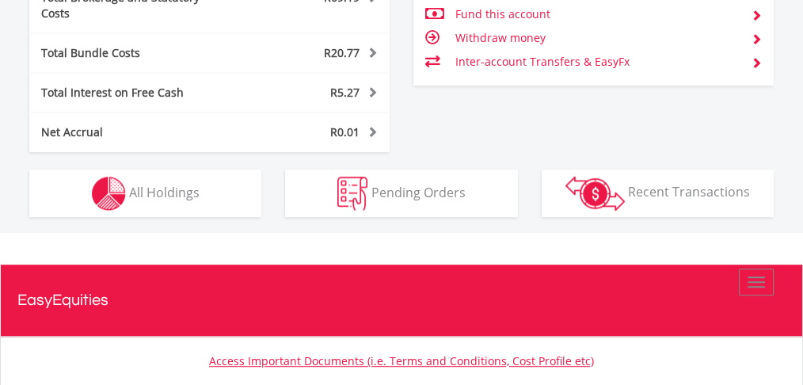
scroll to position [969, 0]
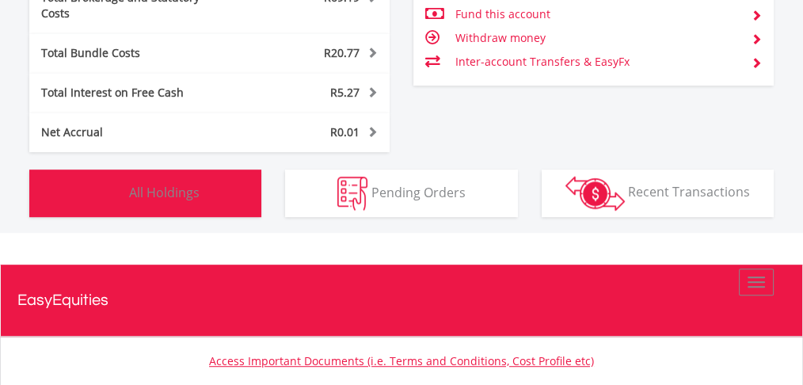
click at [142, 186] on button "Holdings All Holdings" at bounding box center [145, 192] width 232 height 47
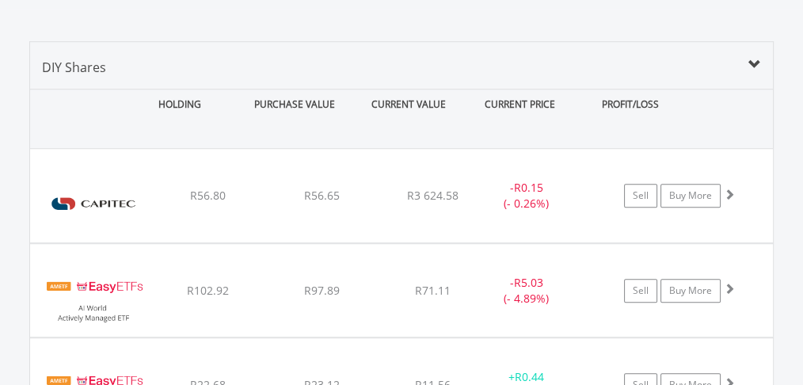
scroll to position [1216, 0]
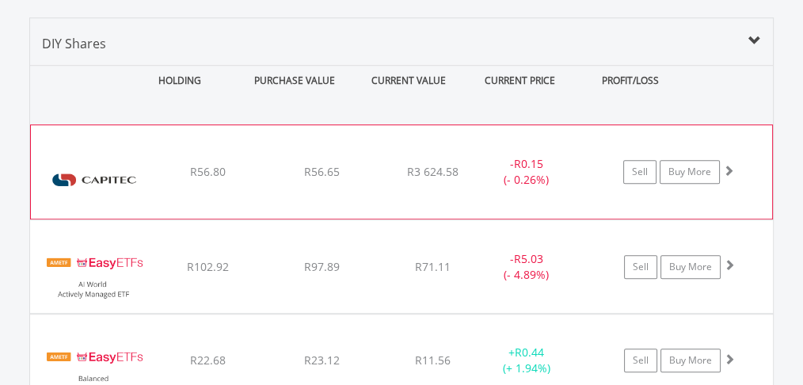
click at [134, 146] on img at bounding box center [94, 180] width 111 height 70
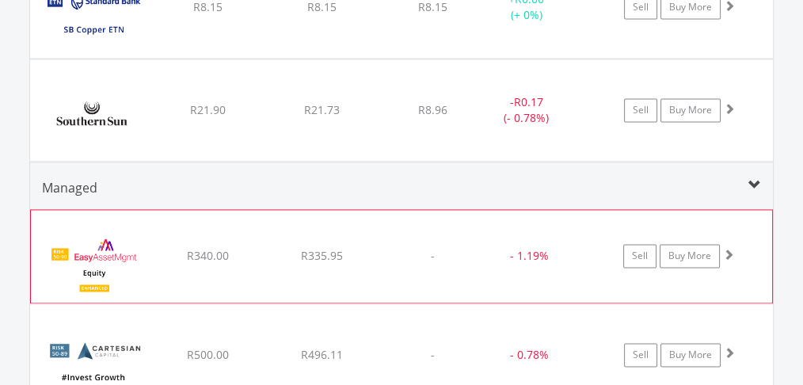
scroll to position [2430, 0]
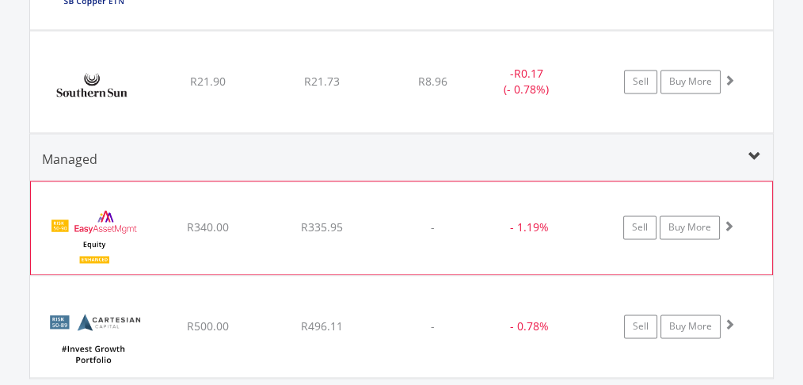
click at [135, 201] on img at bounding box center [94, 235] width 111 height 69
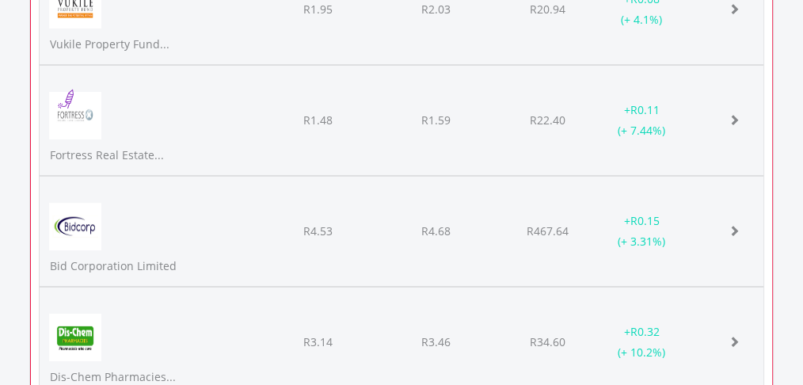
scroll to position [5860, 0]
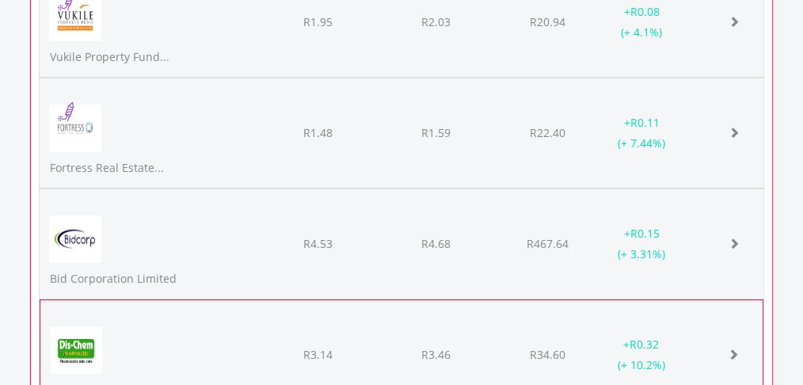
click at [175, 321] on div "Dis-Chem Pharmacies..." at bounding box center [152, 365] width 209 height 89
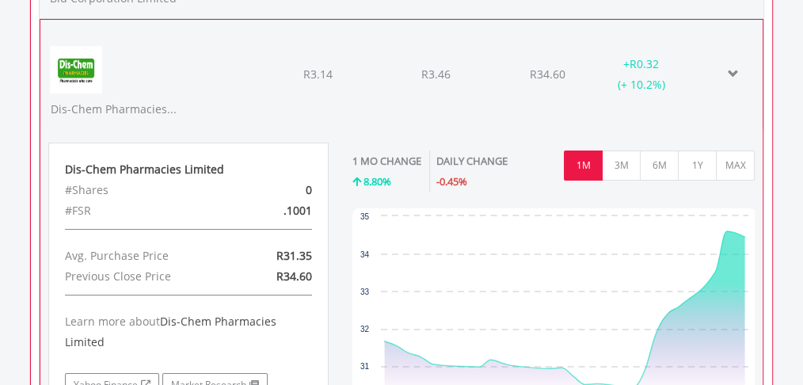
scroll to position [6125, 0]
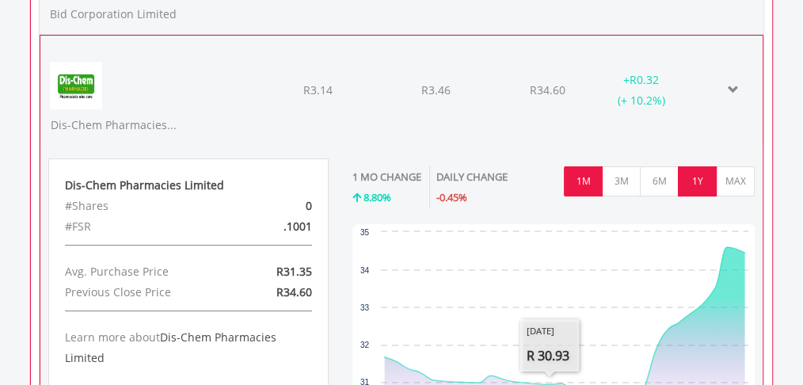
click at [693, 166] on button "1Y" at bounding box center [697, 181] width 39 height 30
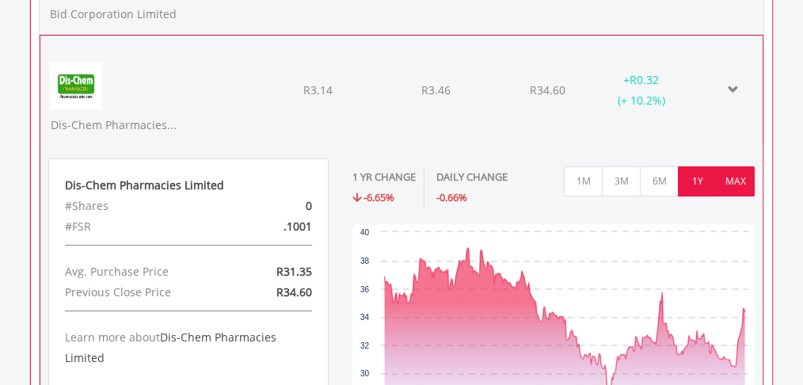
click at [729, 166] on button "MAX" at bounding box center [735, 181] width 39 height 30
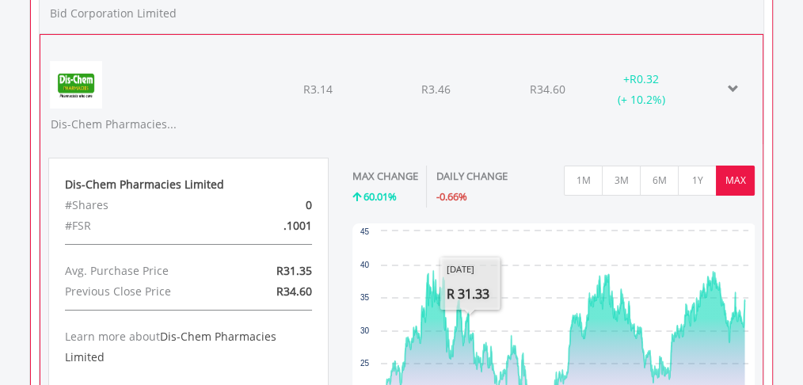
scroll to position [272, 438]
